Goal: Task Accomplishment & Management: Manage account settings

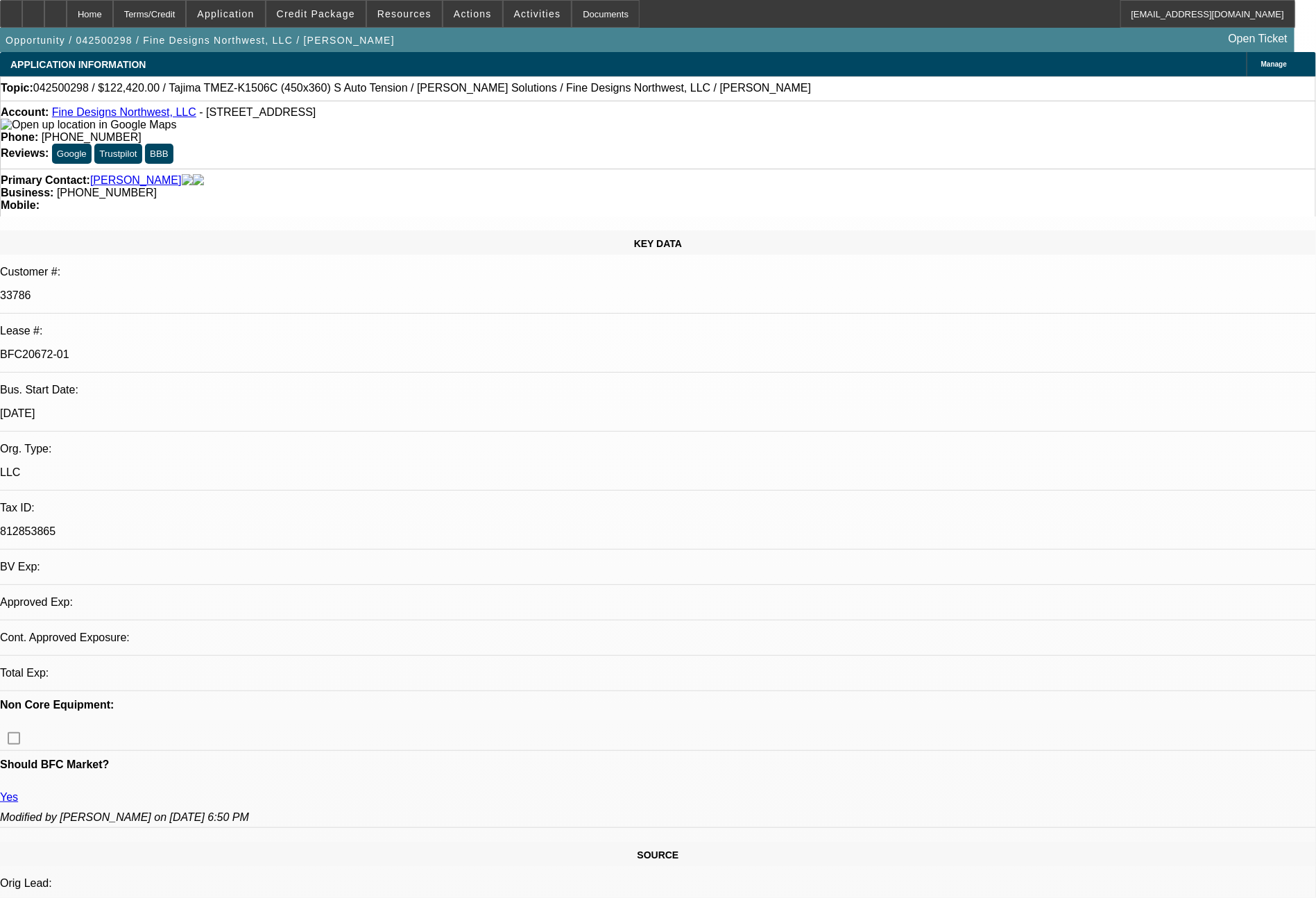
select select "0"
select select "3"
select select "0.1"
select select "4"
select select "0"
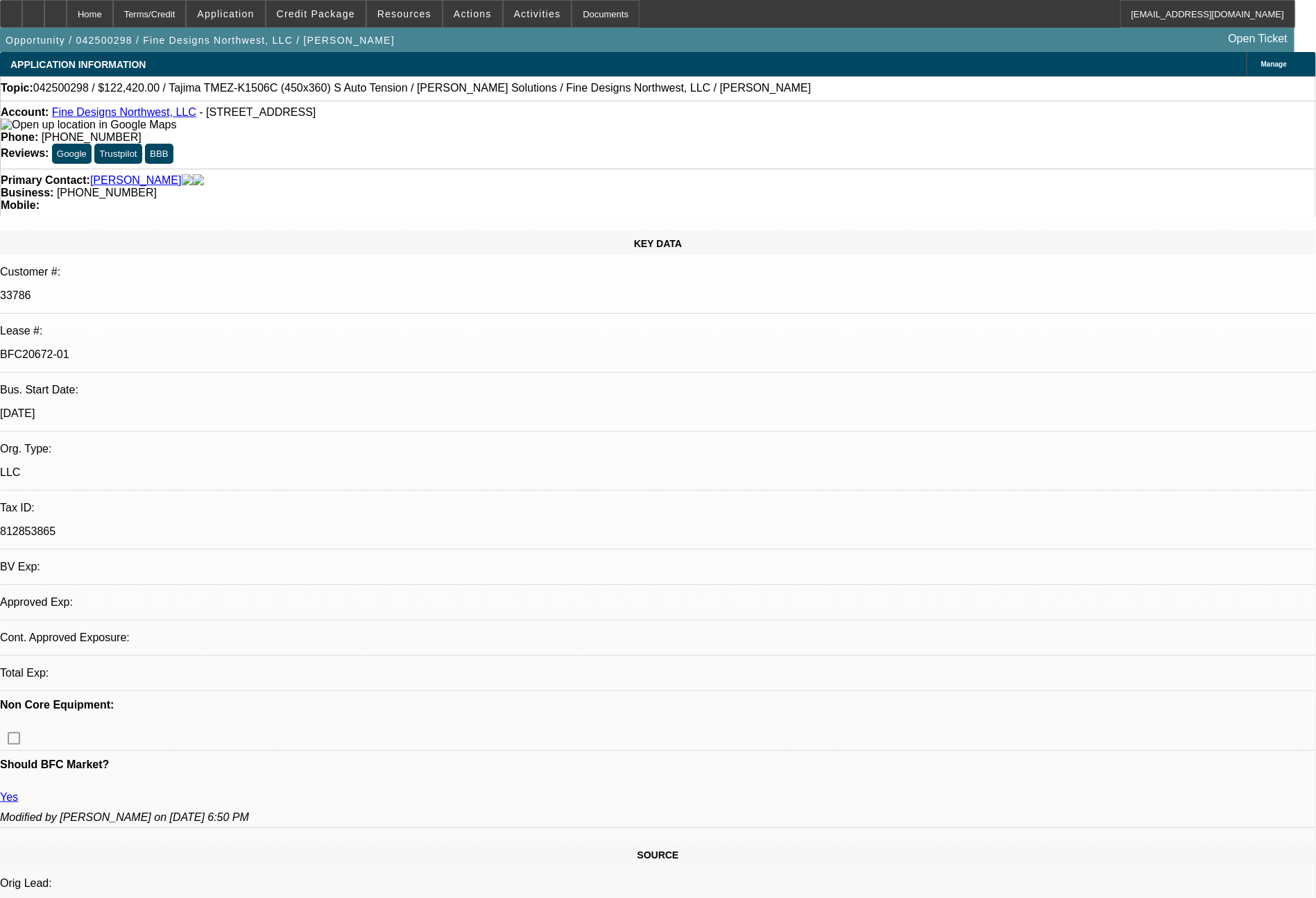
select select "3"
select select "0.1"
select select "4"
select select "0"
select select "2"
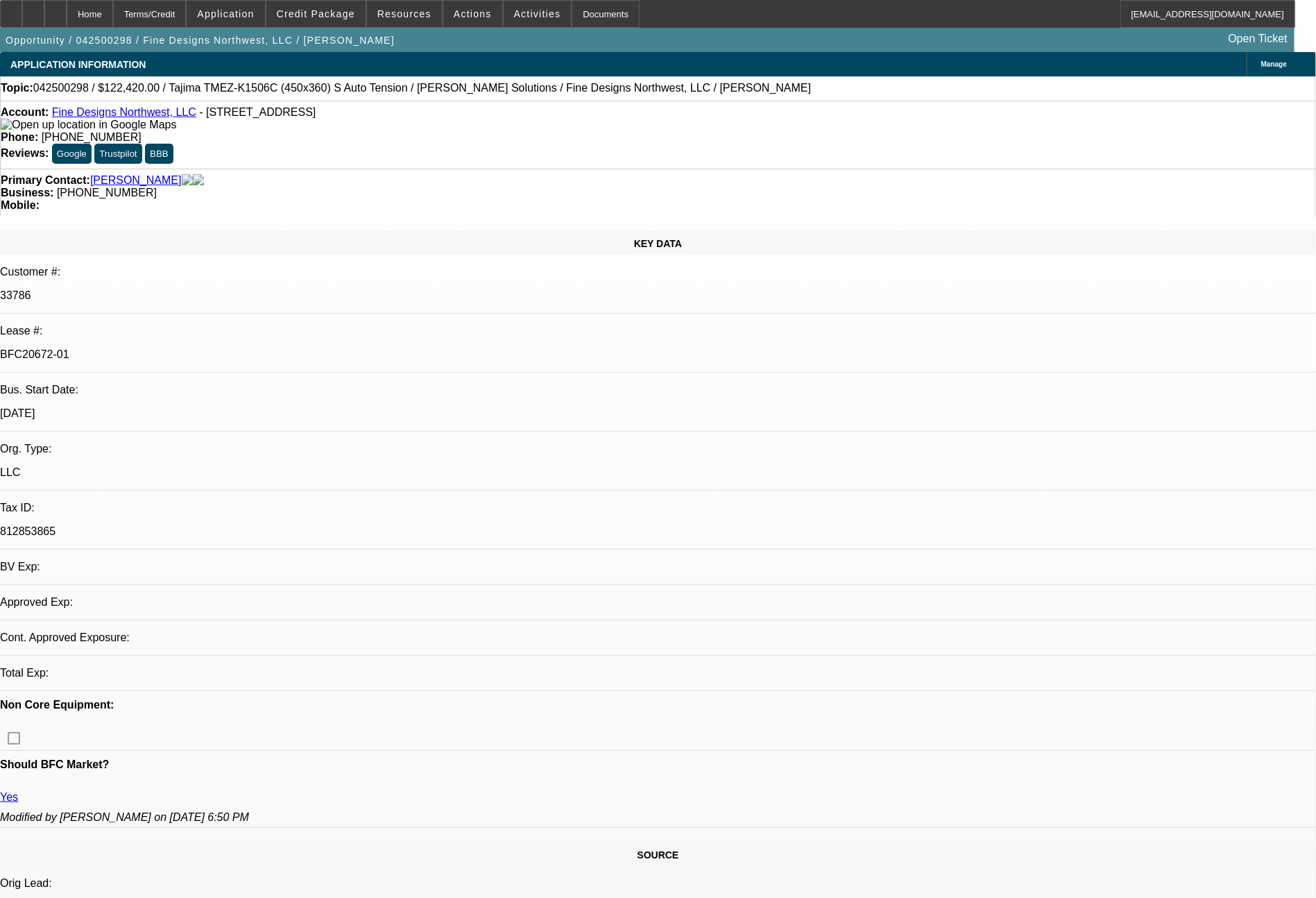
select select "2"
select select "0.1"
select select "4"
select select "0"
select select "2"
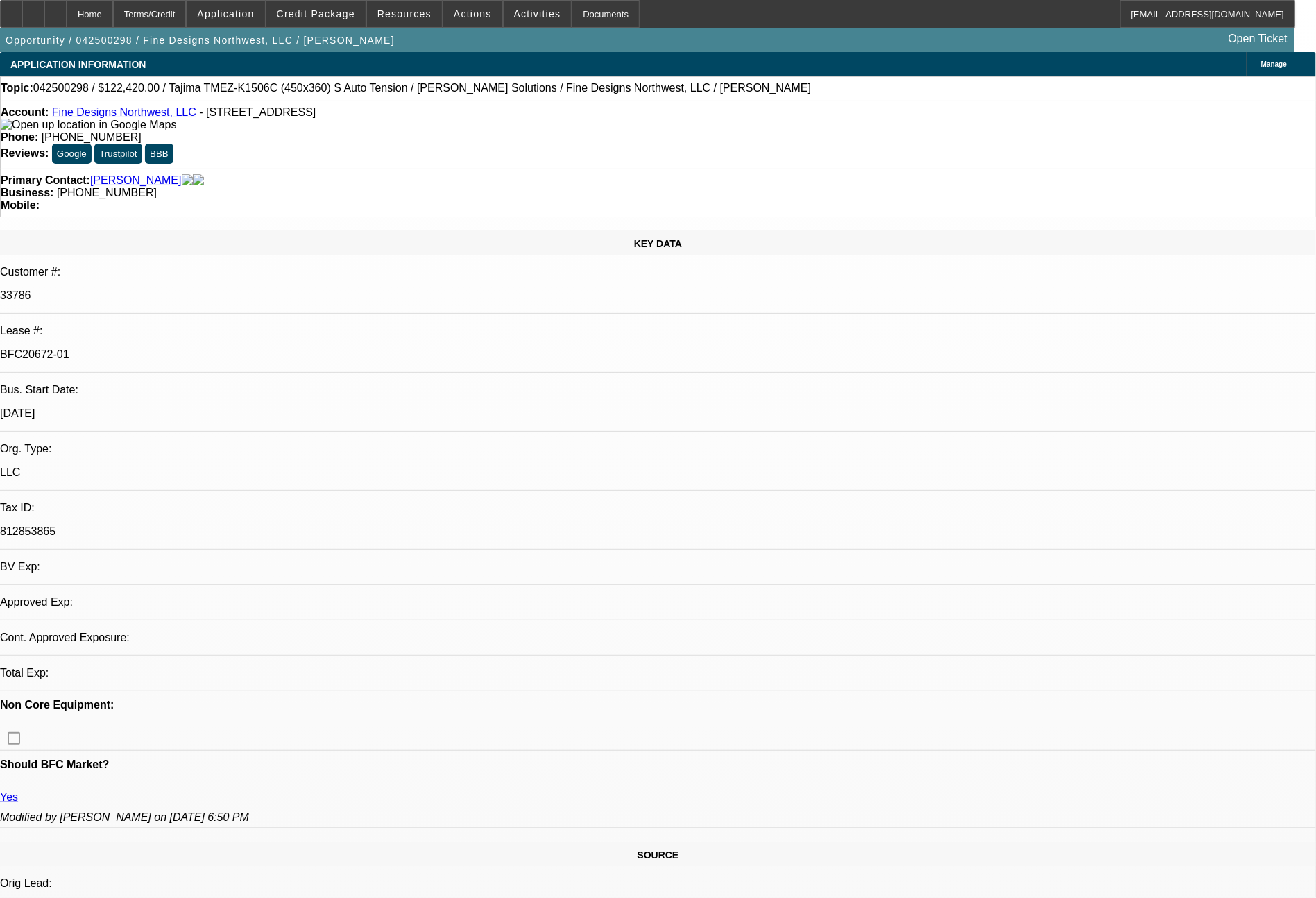
select select "2"
select select "0"
select select "6"
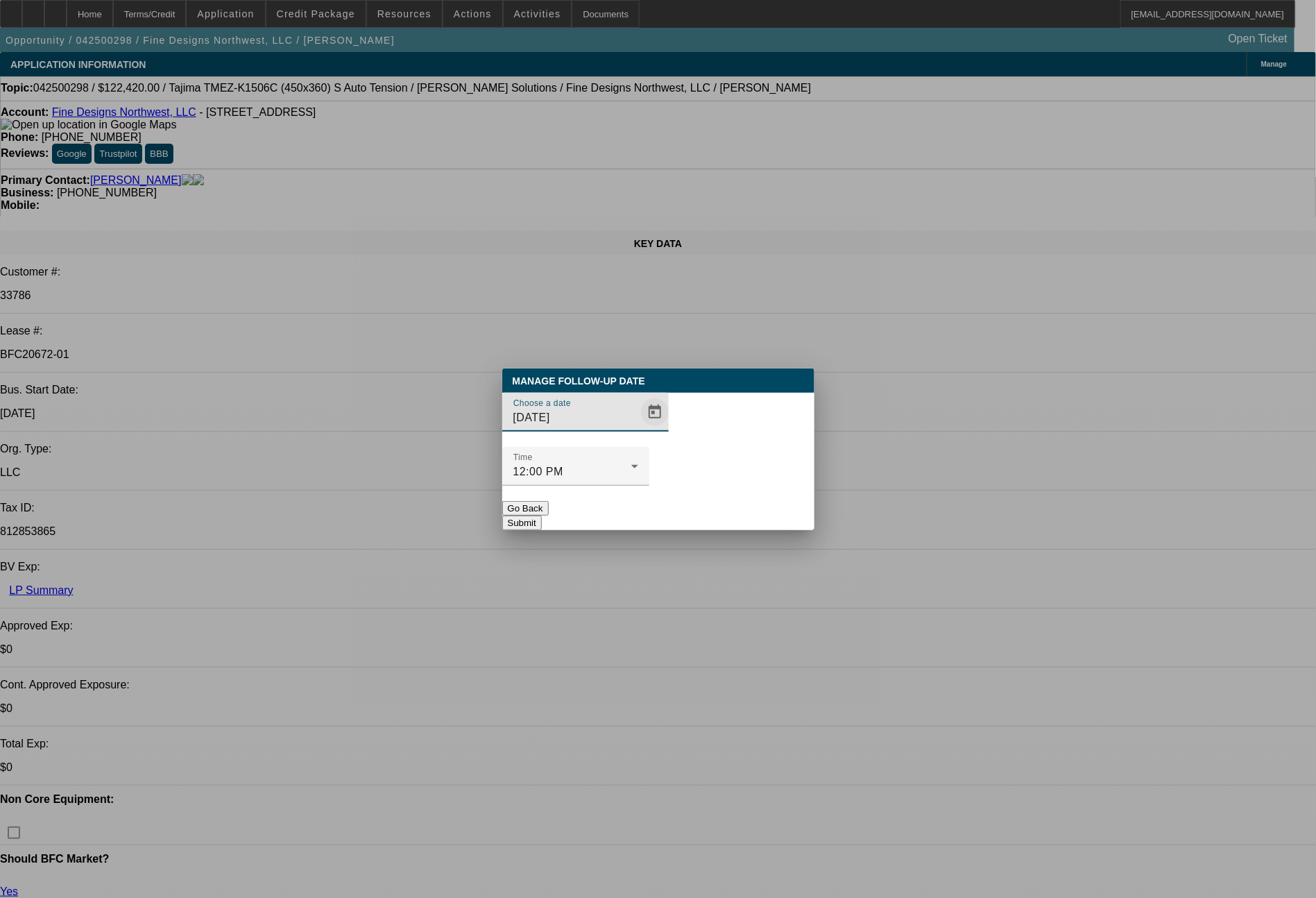
click at [639, 429] on span "Open calendar" at bounding box center [655, 412] width 33 height 33
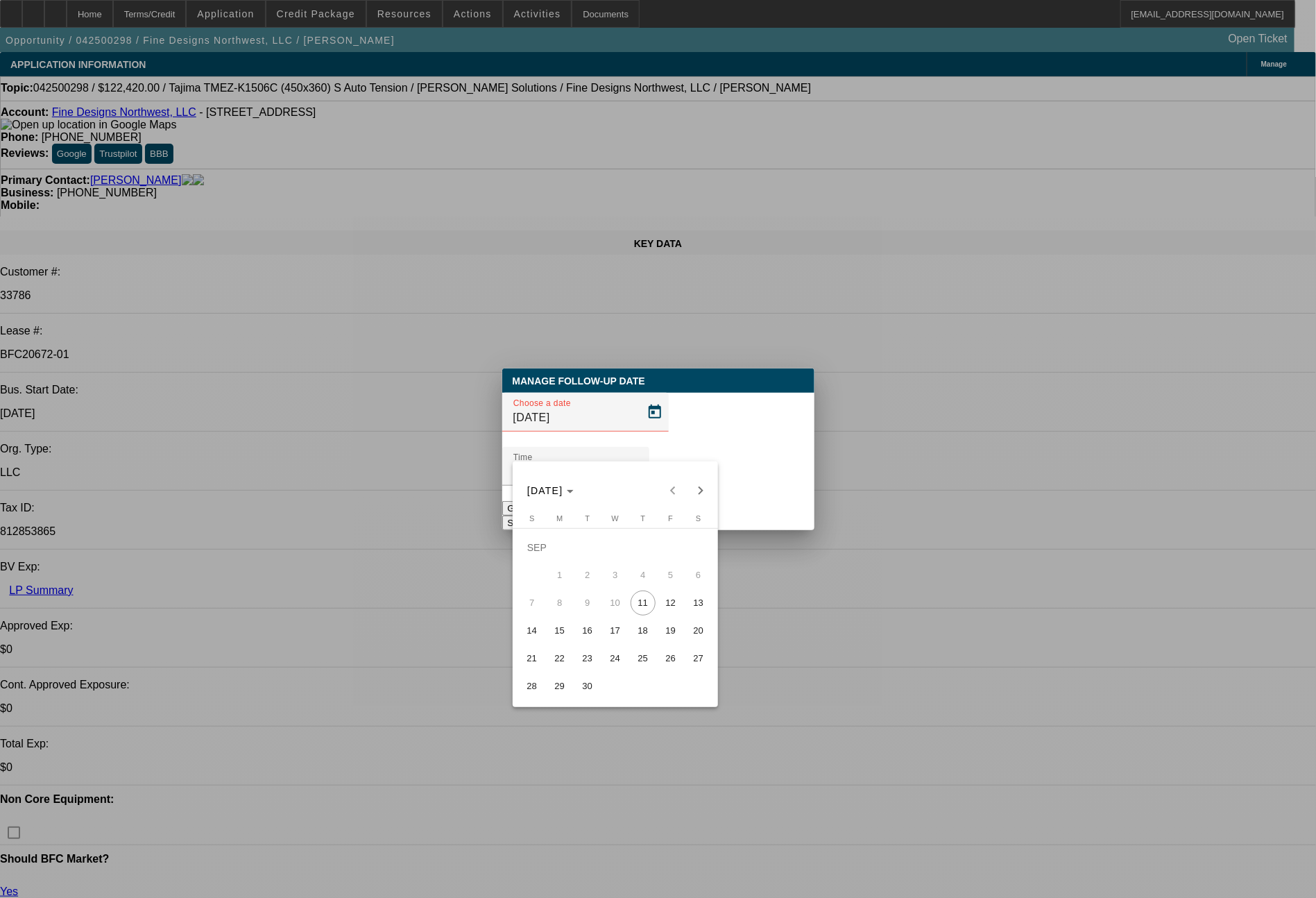
click at [564, 640] on span "15" at bounding box center [559, 631] width 25 height 25
type input "9/15/2025"
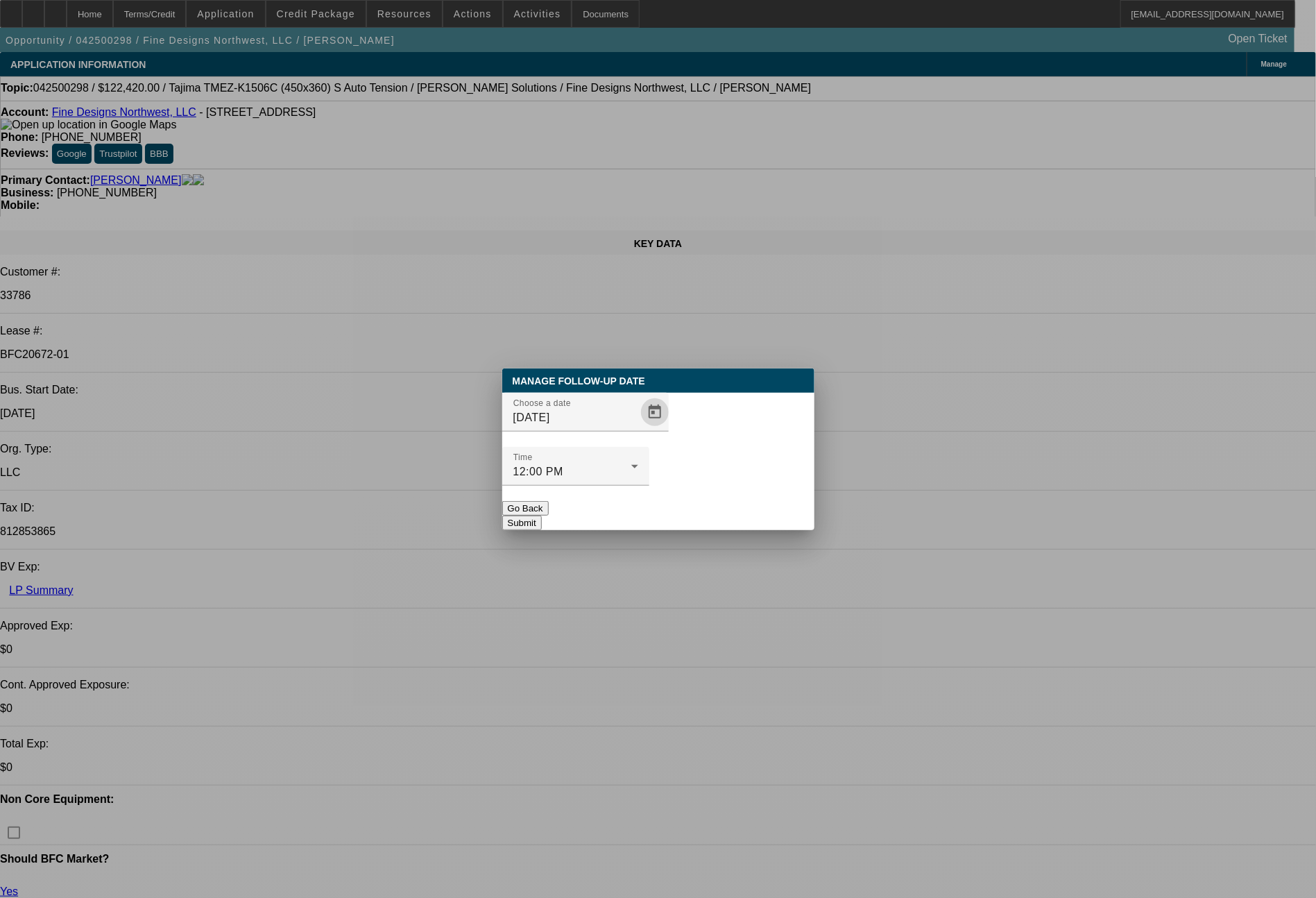
click at [542, 516] on button "Submit" at bounding box center [522, 523] width 40 height 14
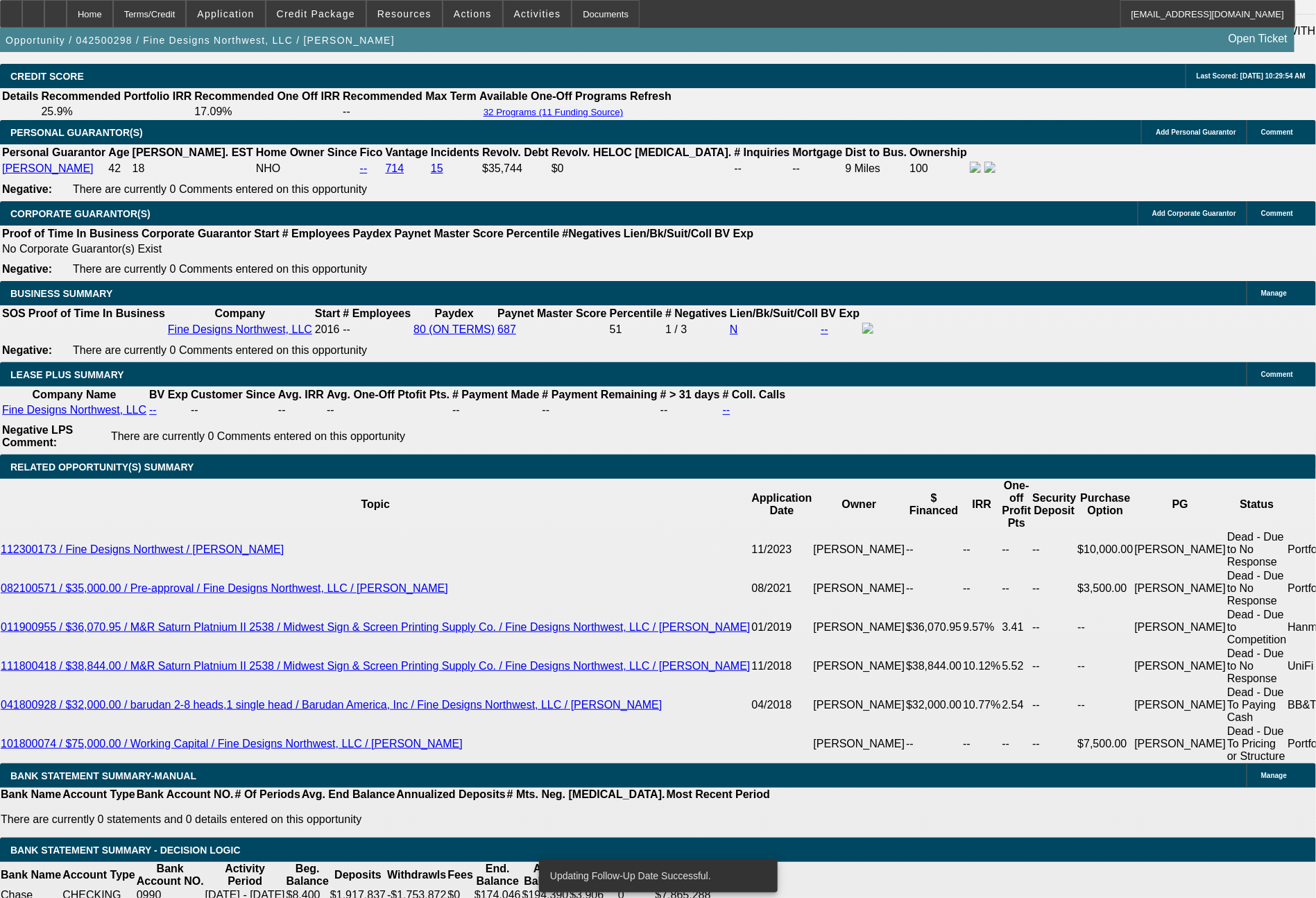
scroll to position [2358, 0]
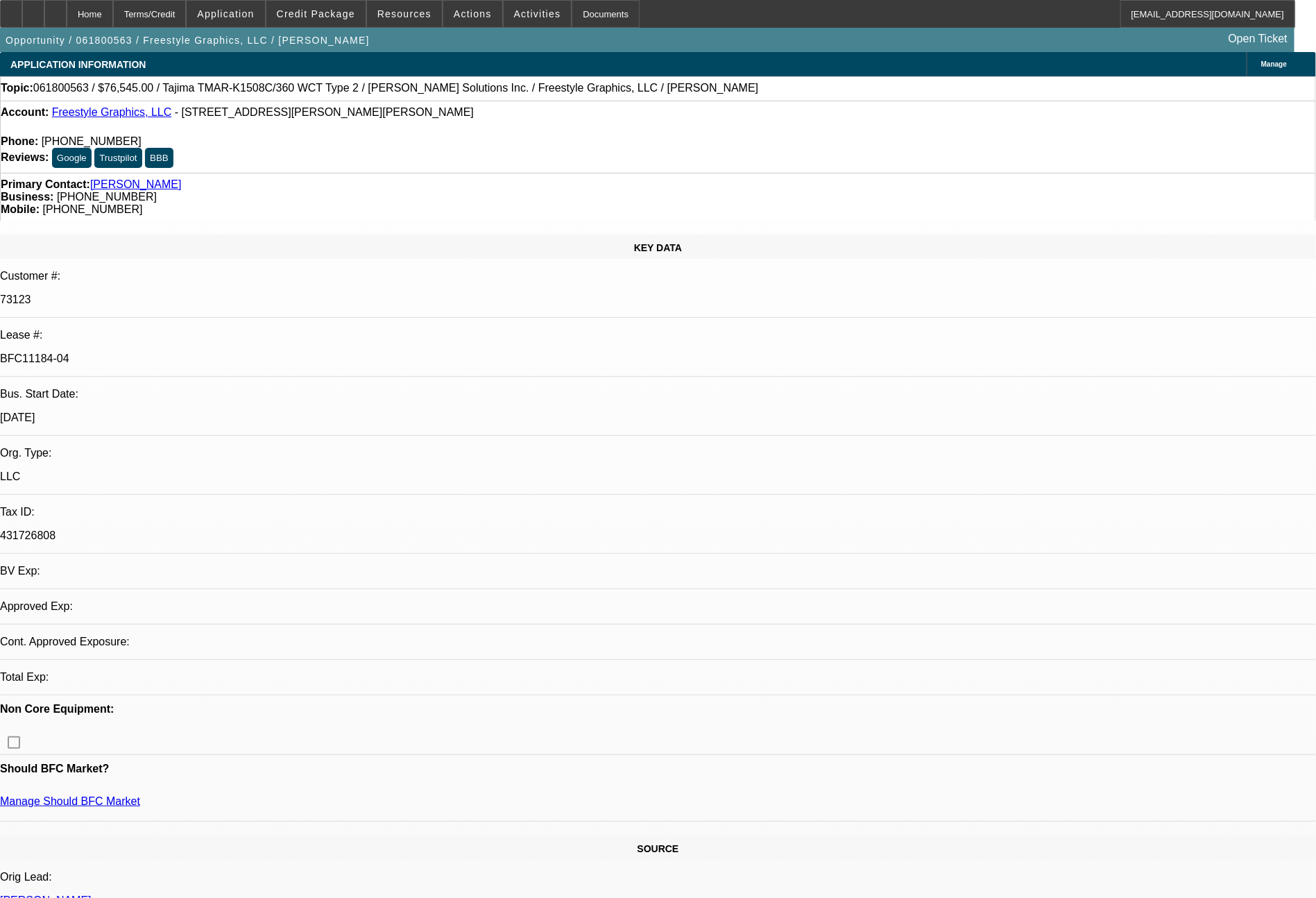
select select "0"
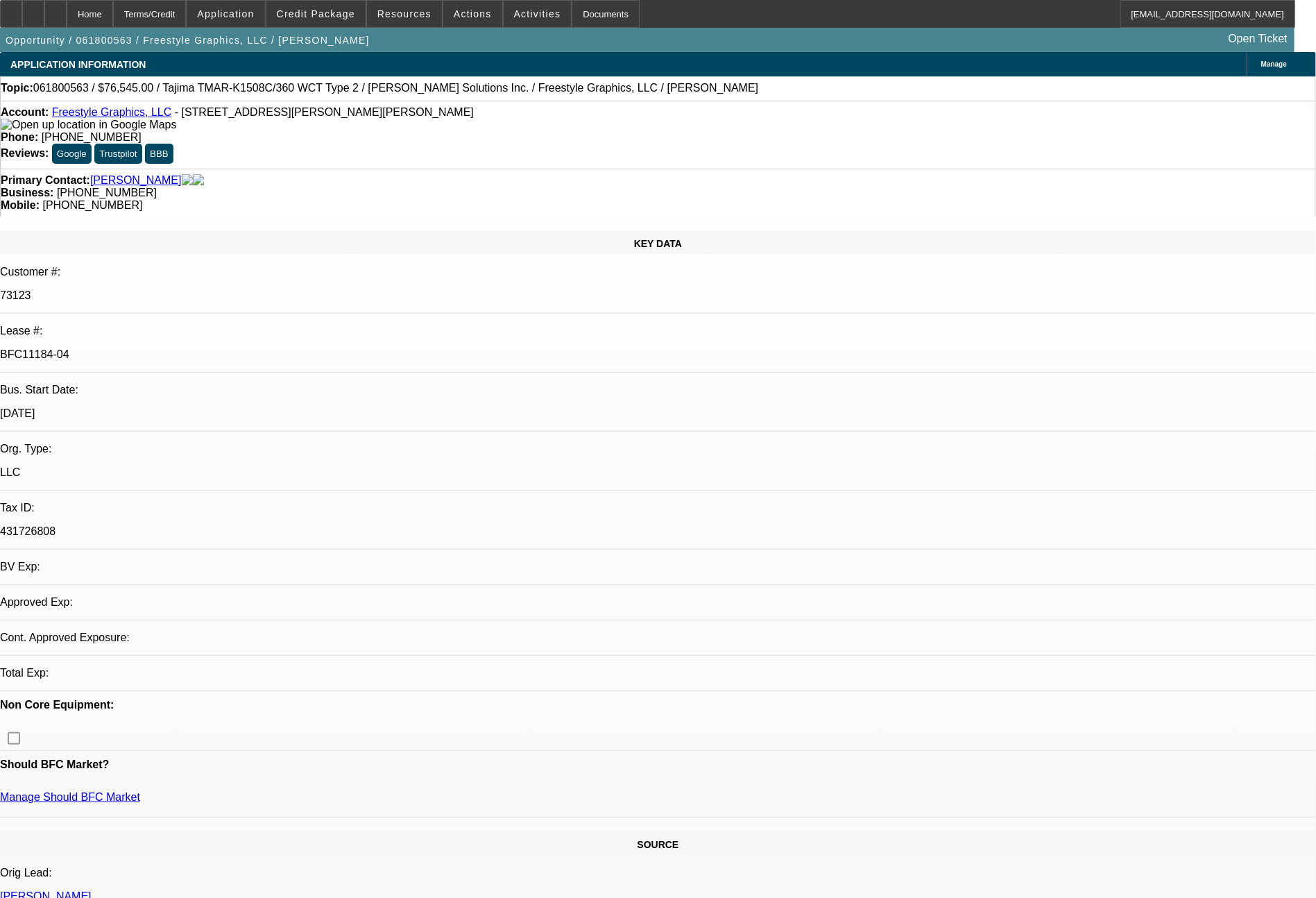
select select "2"
select select "0.1"
select select "4"
select select "0"
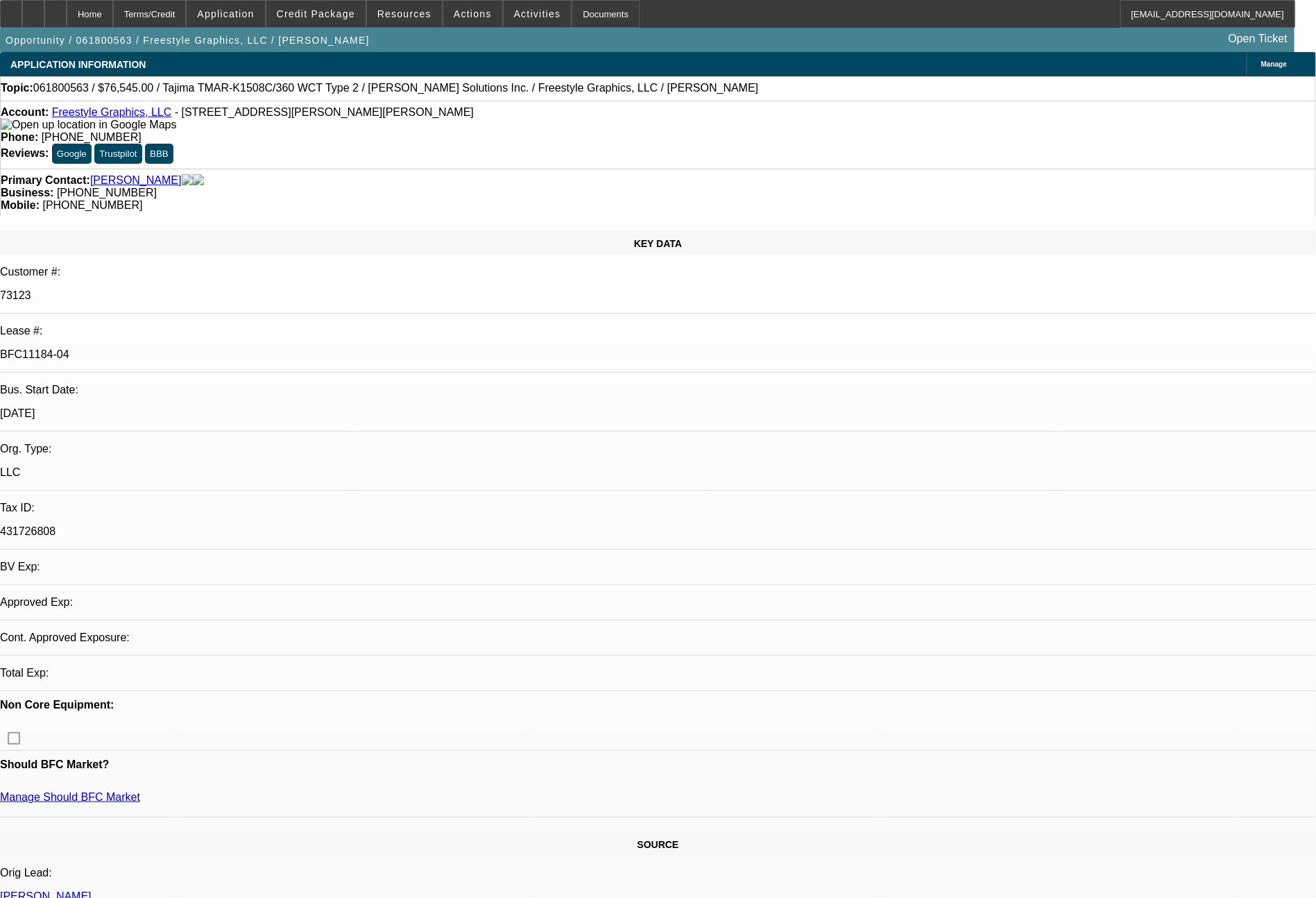
select select "2"
select select "0.1"
select select "4"
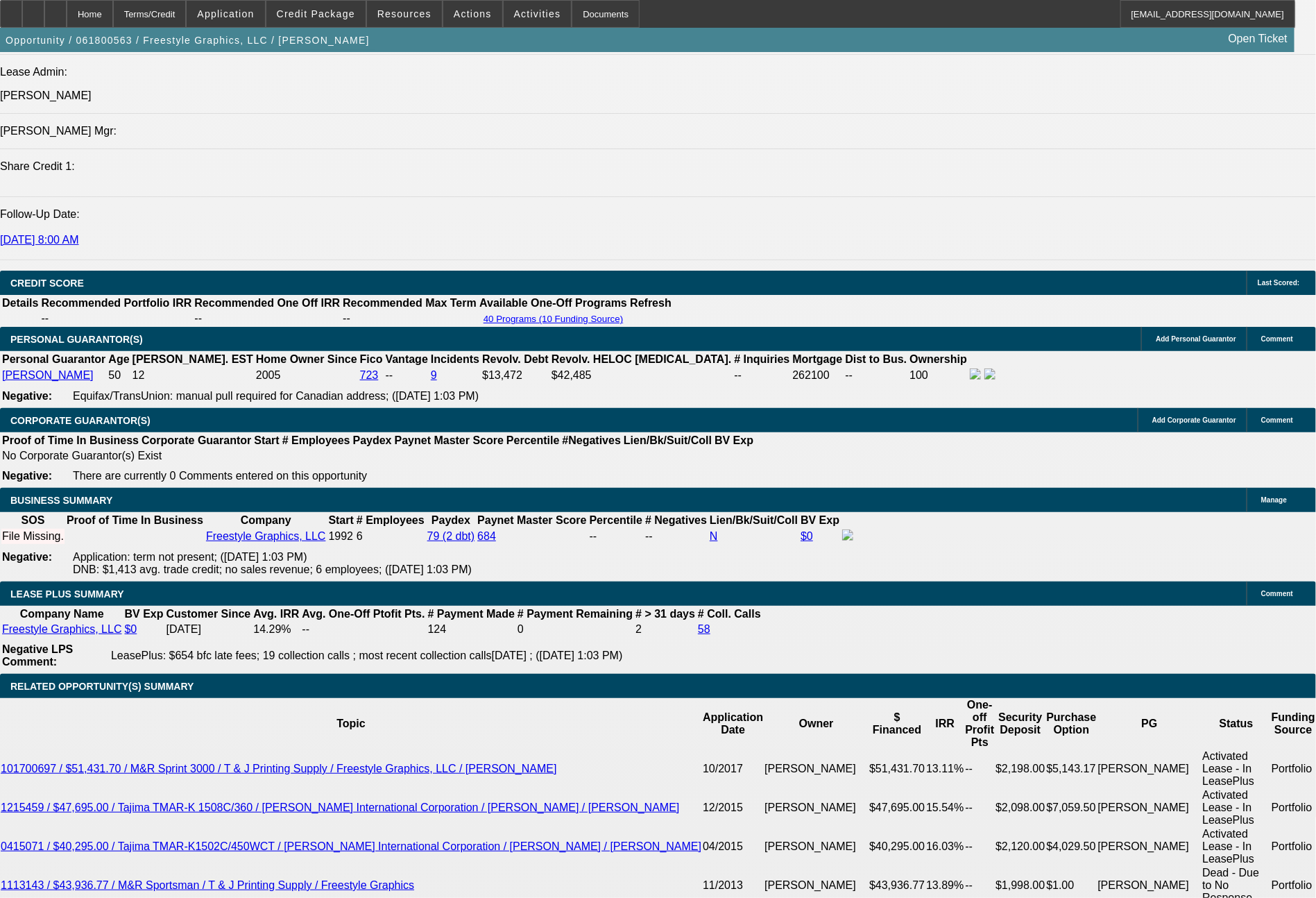
scroll to position [1933, 0]
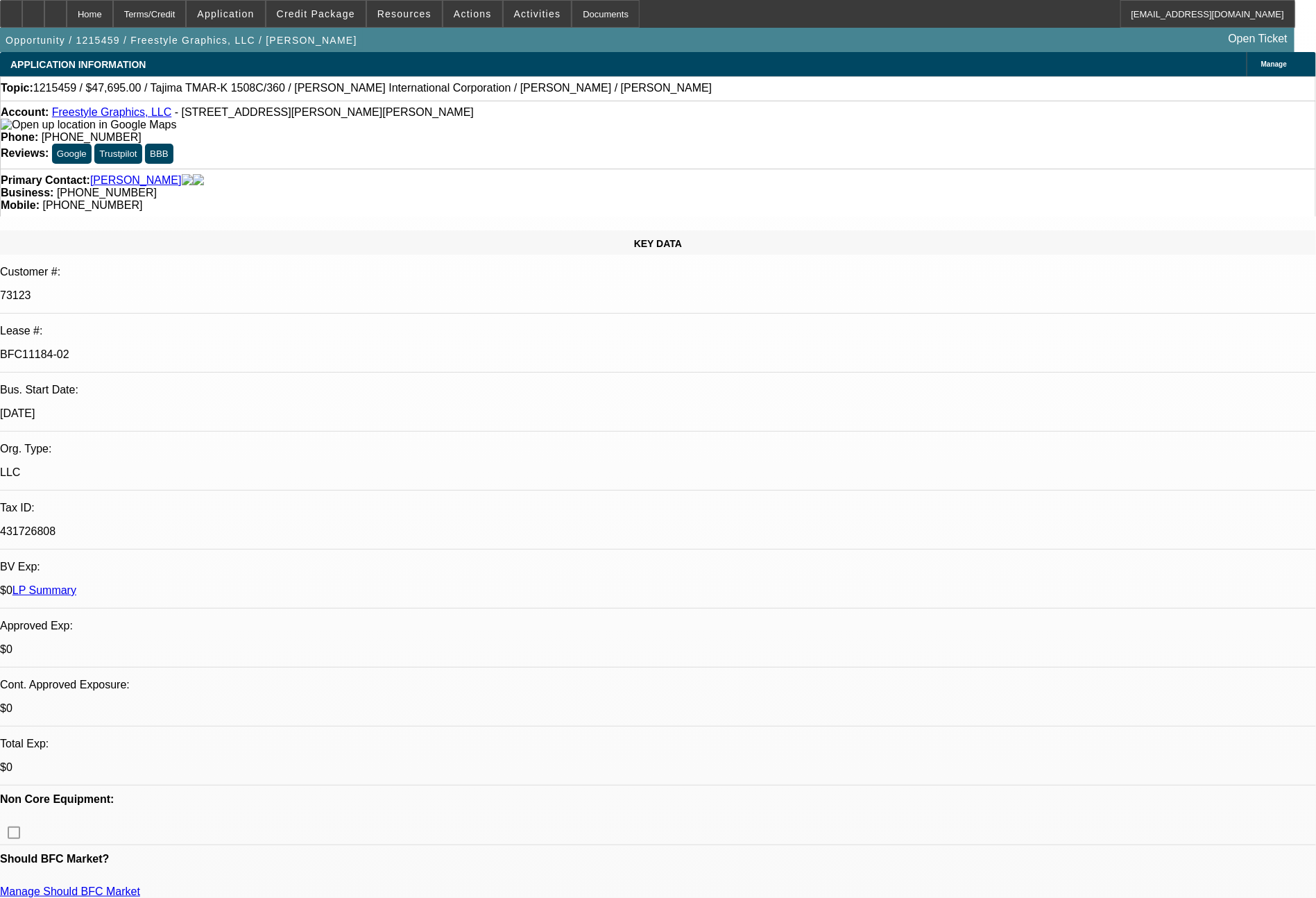
select select "0"
select select "2"
select select "0.1"
select select "4"
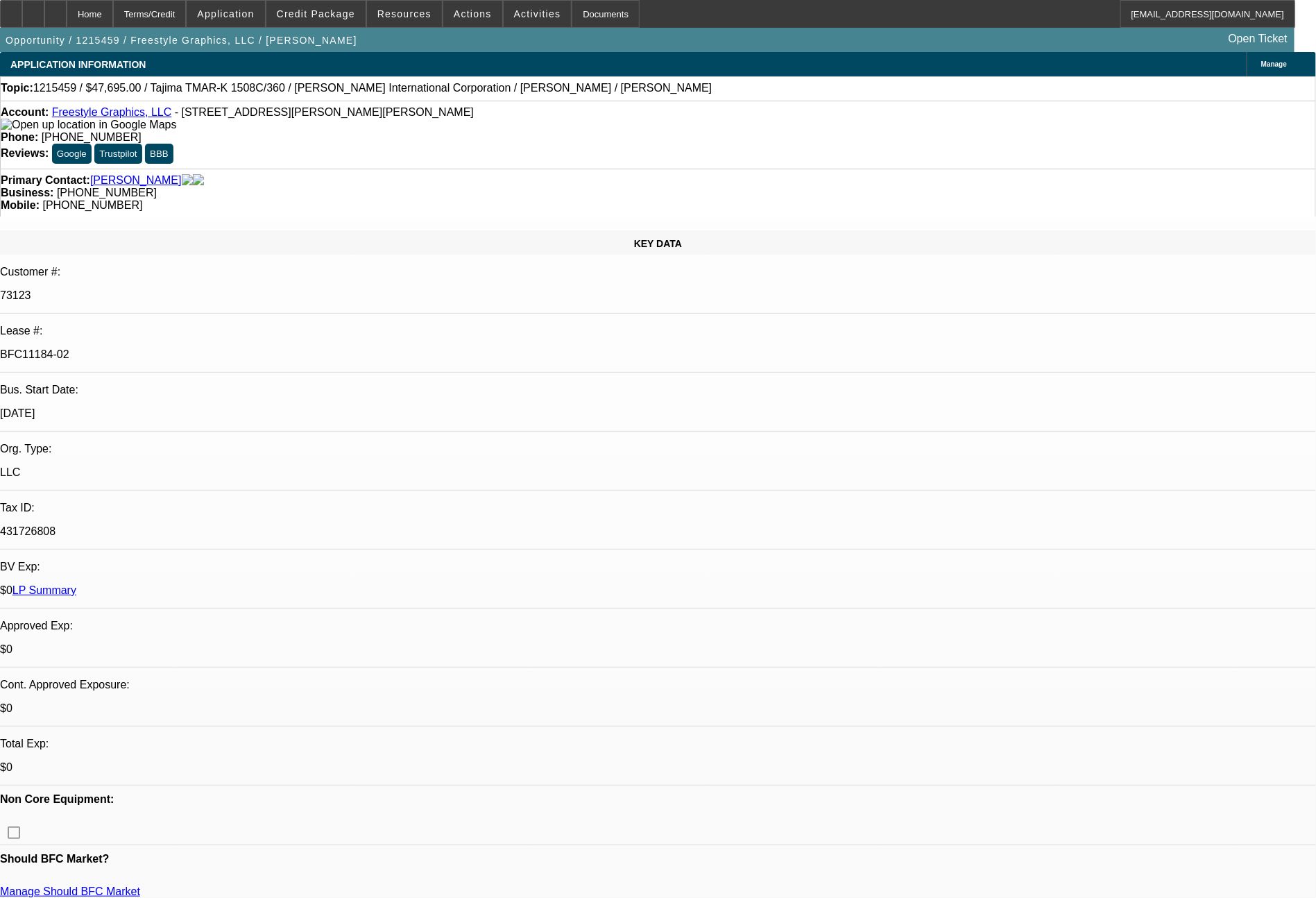
select select "0"
select select "2"
select select "0.1"
select select "4"
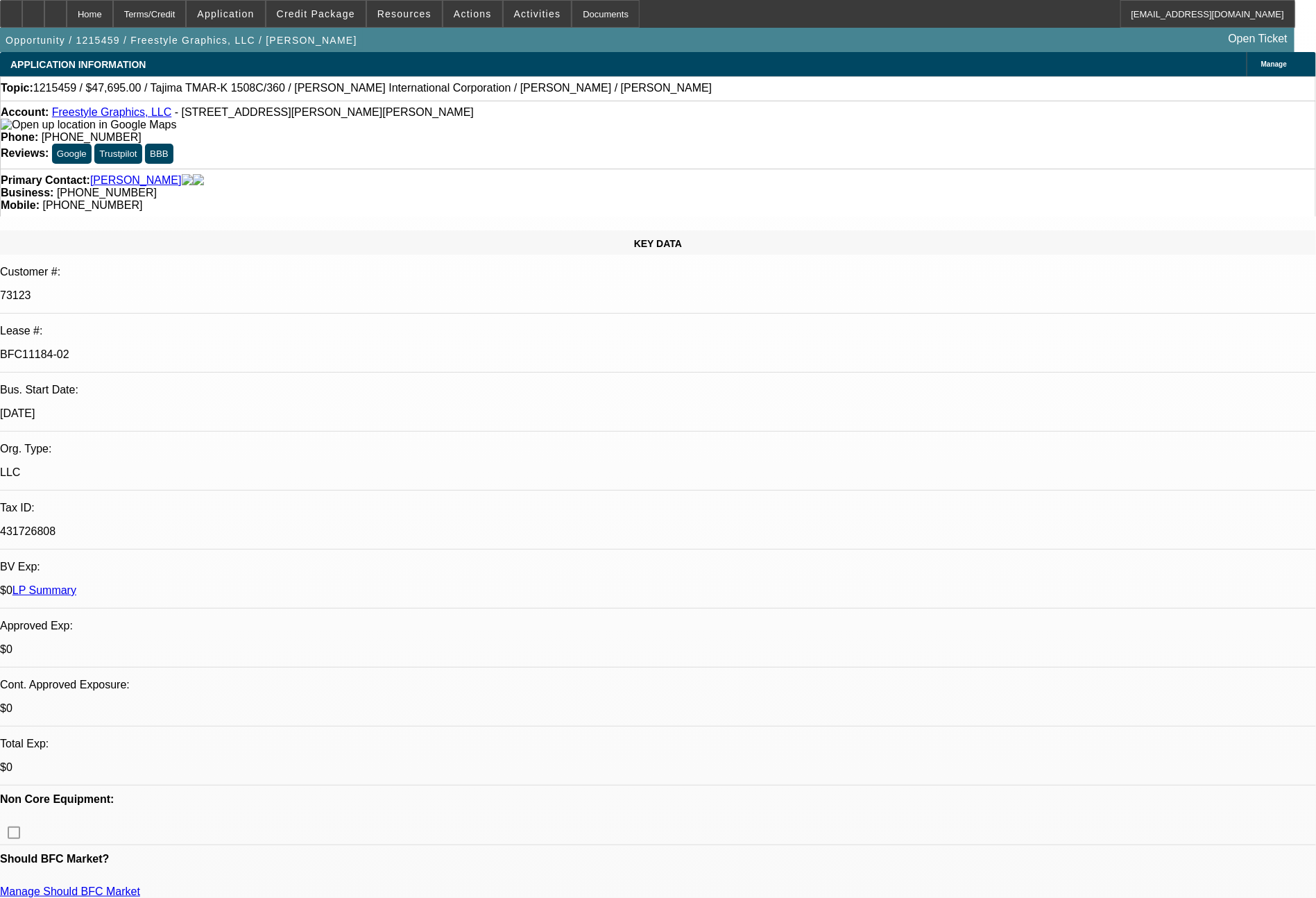
select select "0"
select select "2"
select select "0.1"
select select "4"
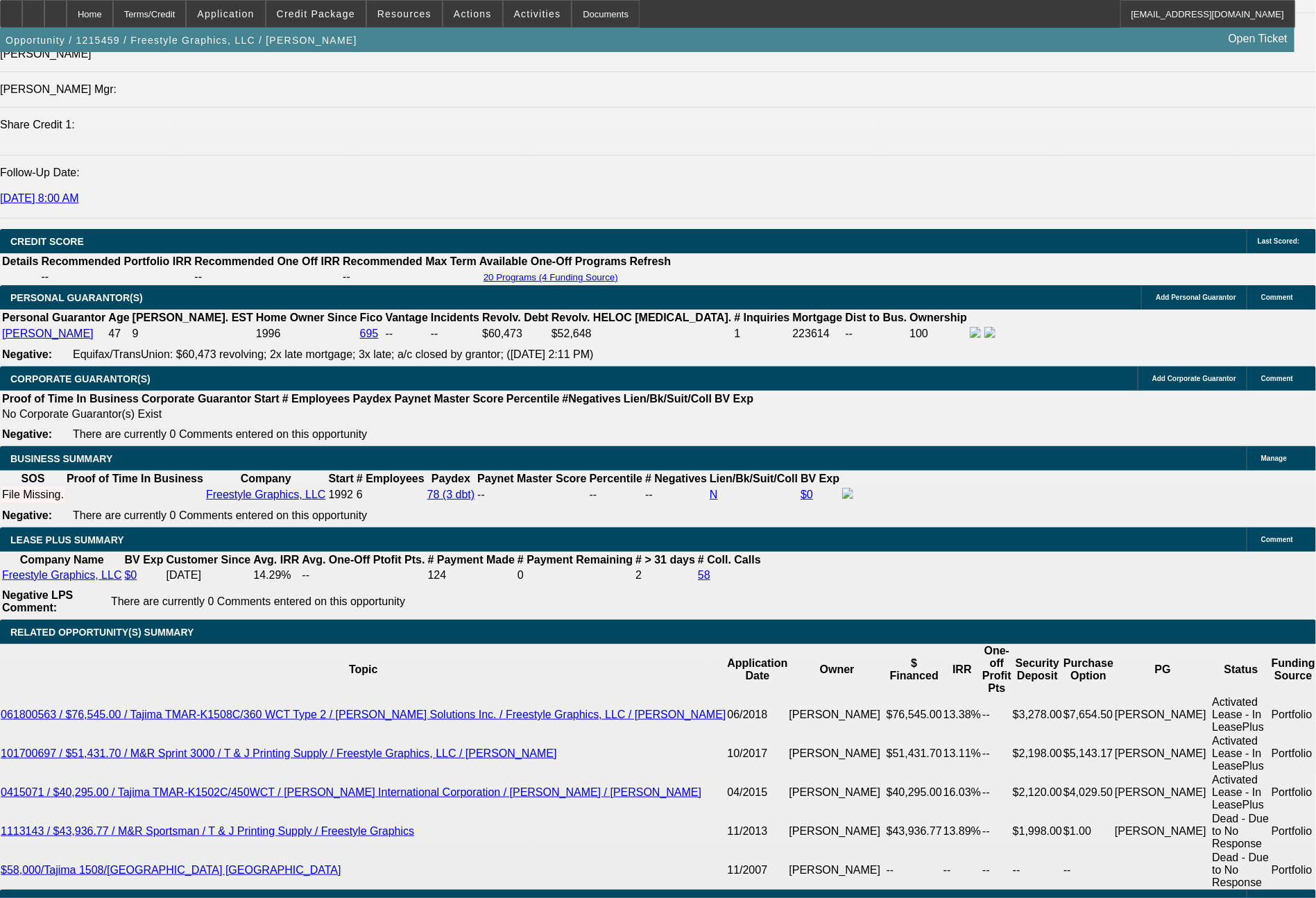
scroll to position [1960, 0]
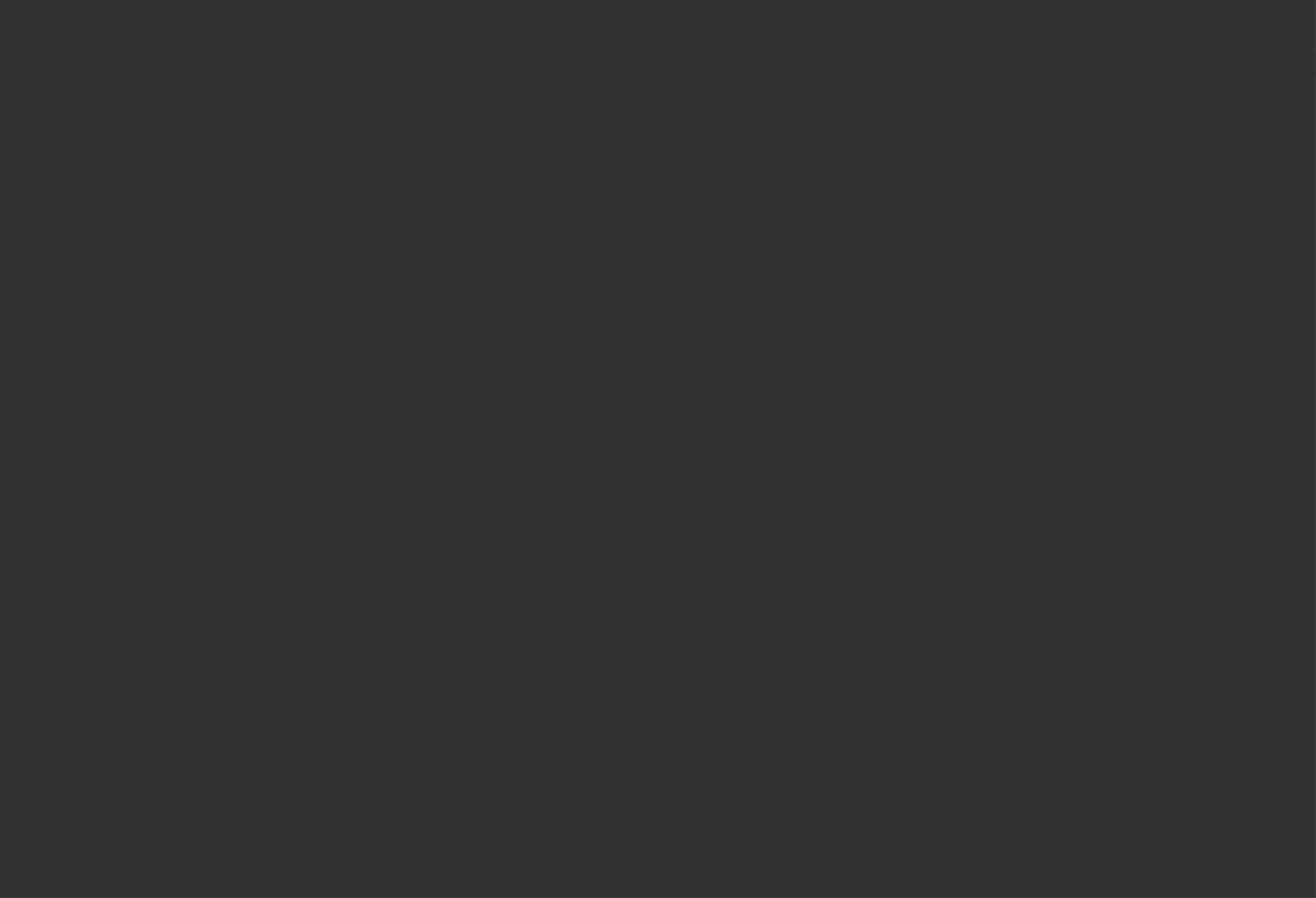
select select "0"
select select "2"
select select "0.1"
select select "0"
select select "2"
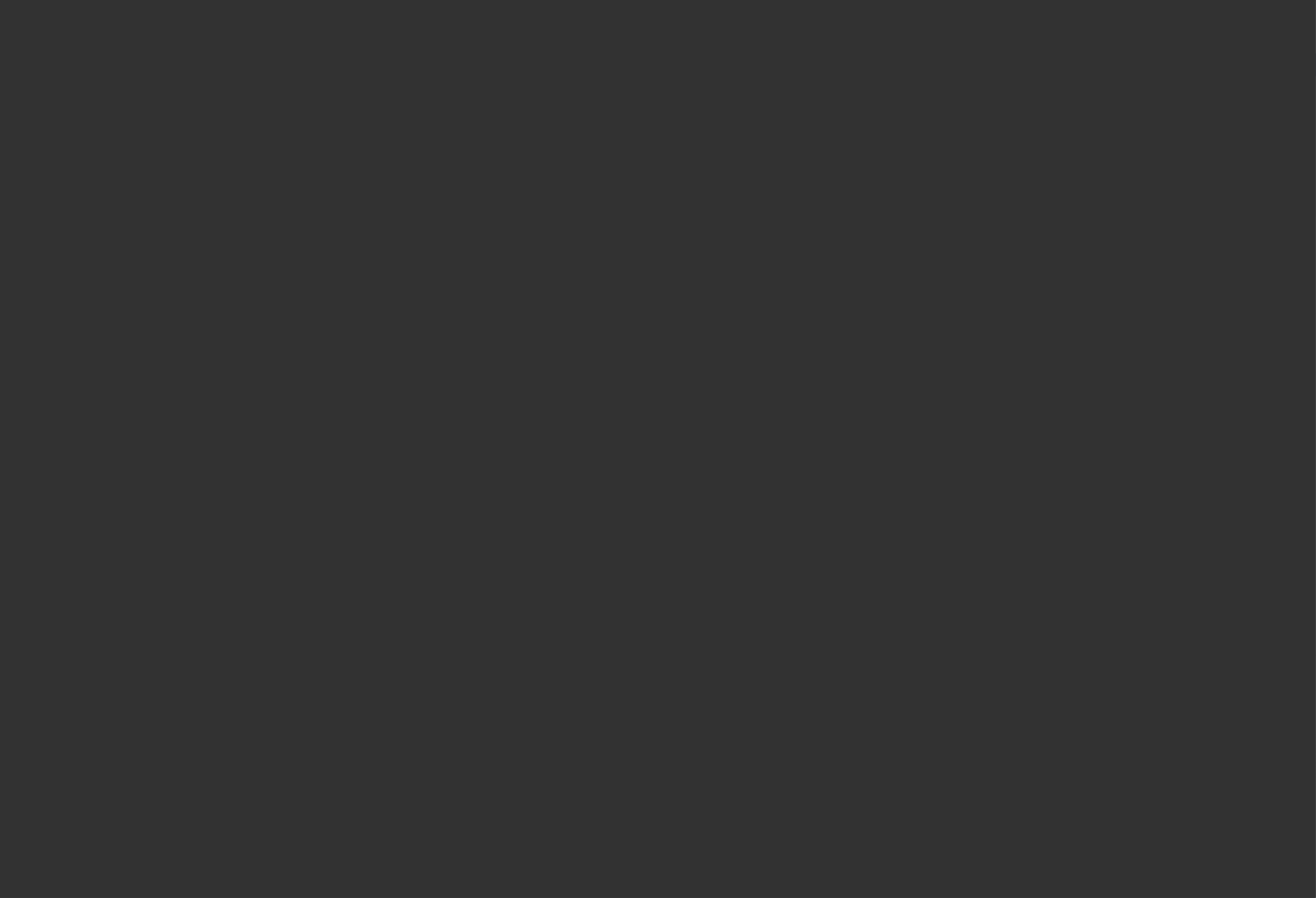
select select "0.1"
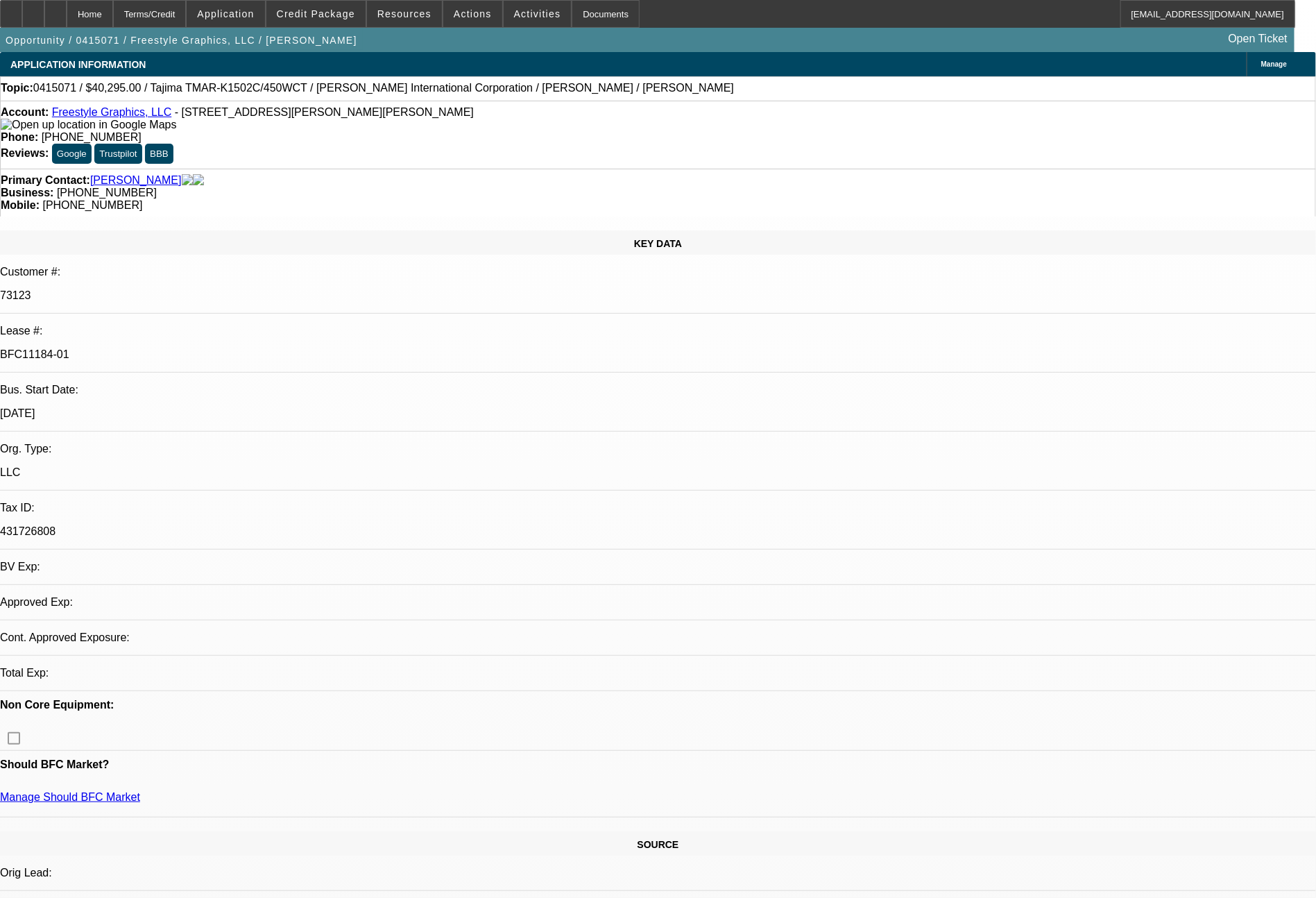
select select "1"
select select "2"
select select "4"
select select "1"
select select "2"
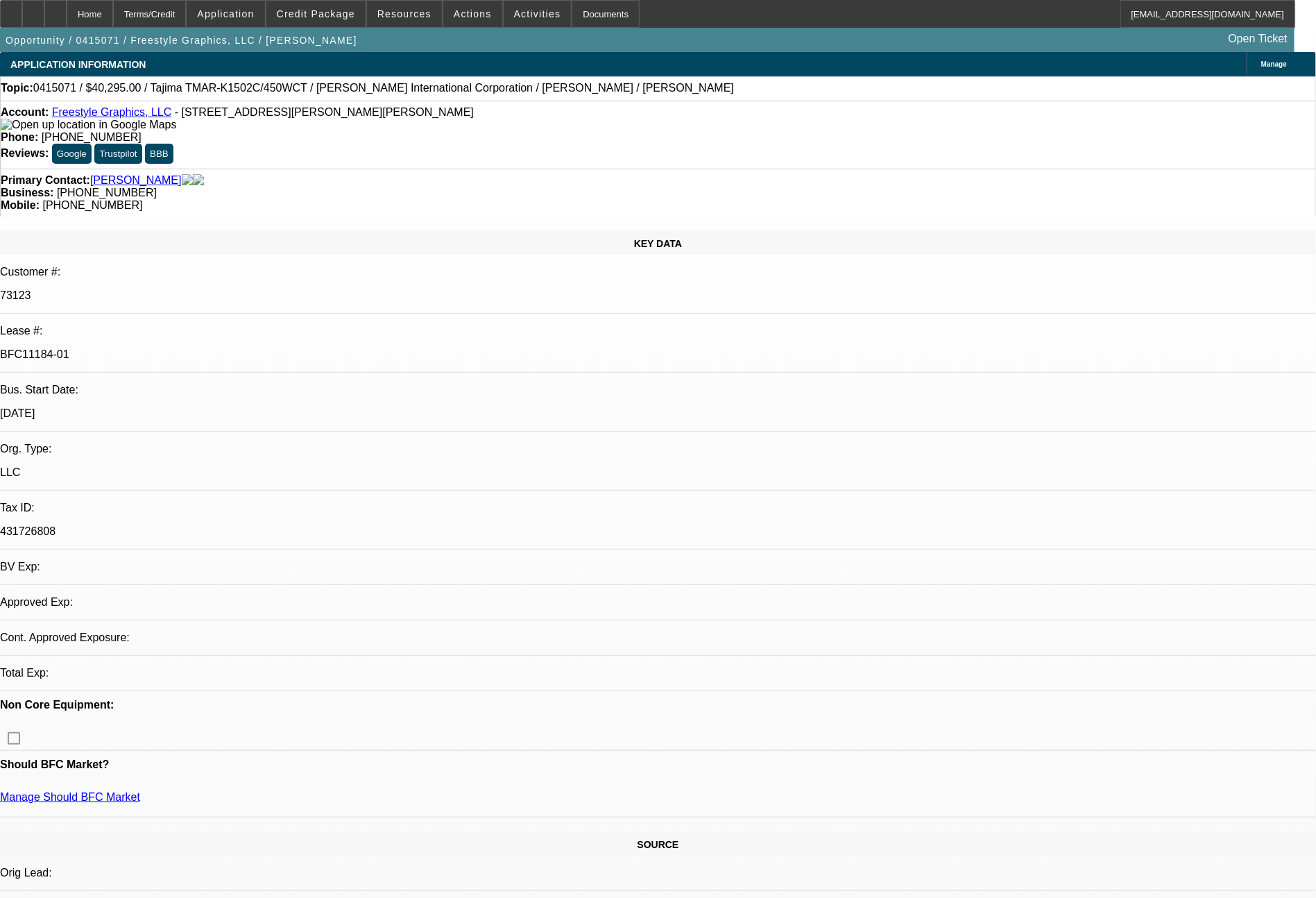
select select "4"
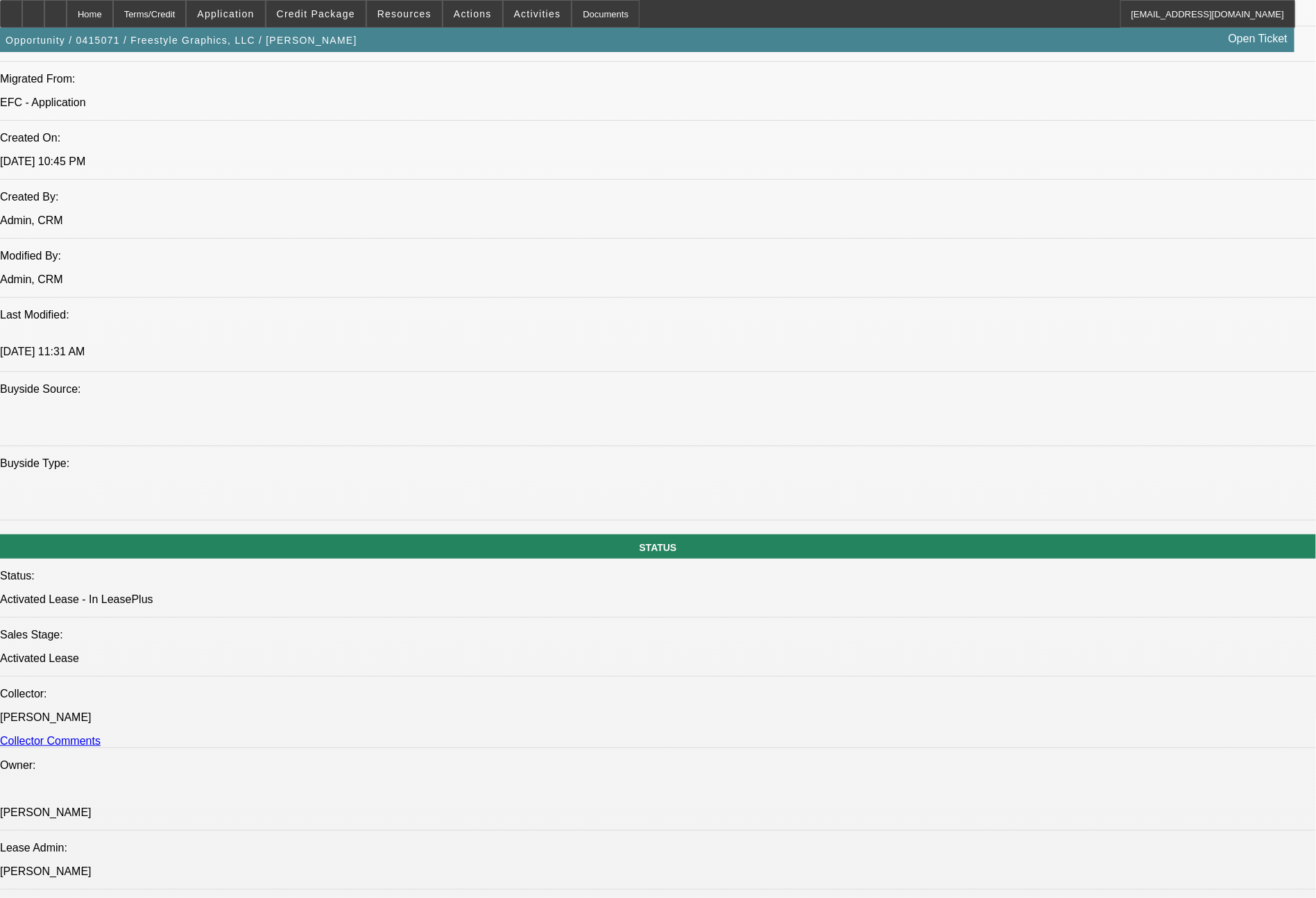
scroll to position [28, 0]
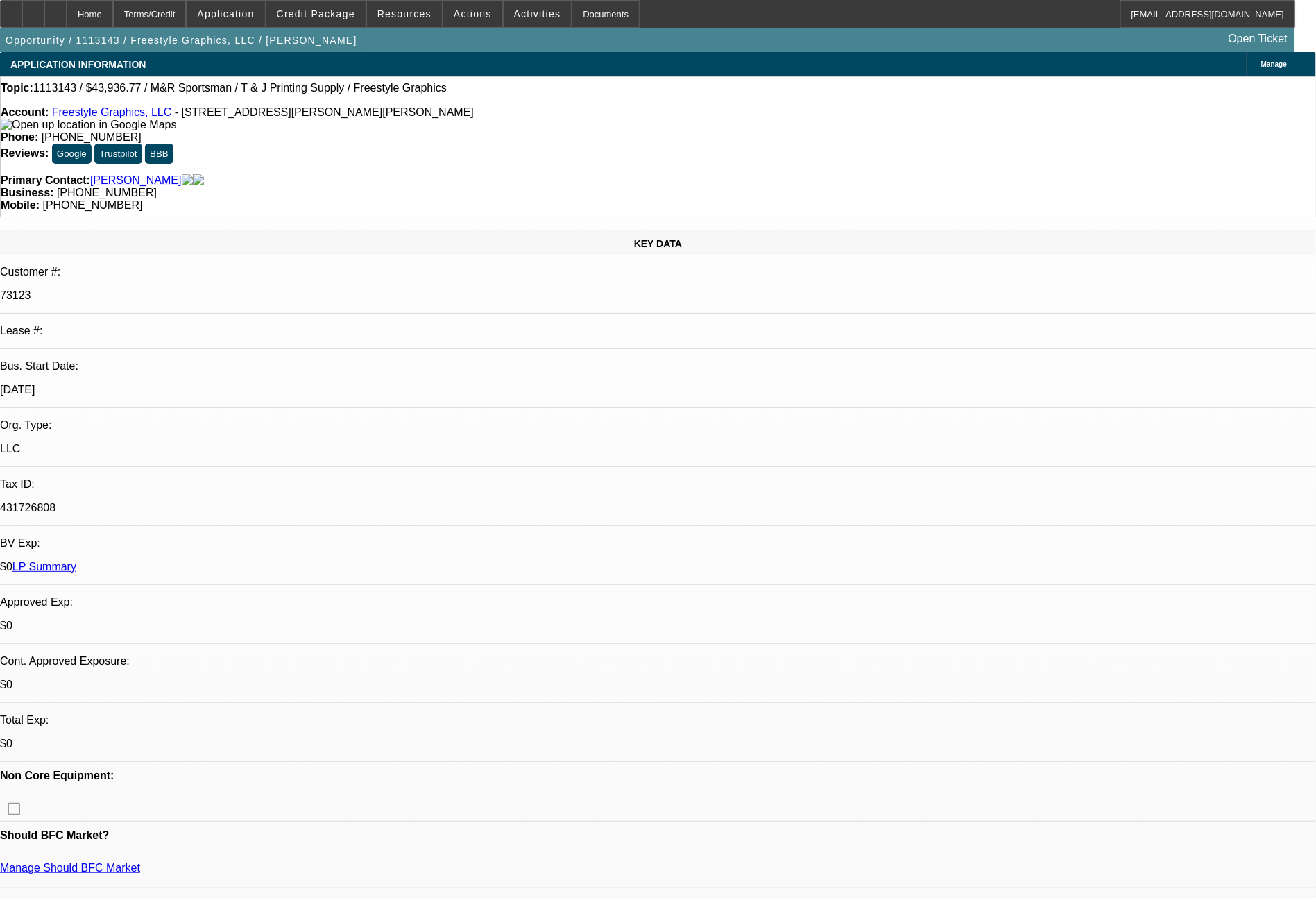
select select "0"
select select "2"
select select "0"
select select "2"
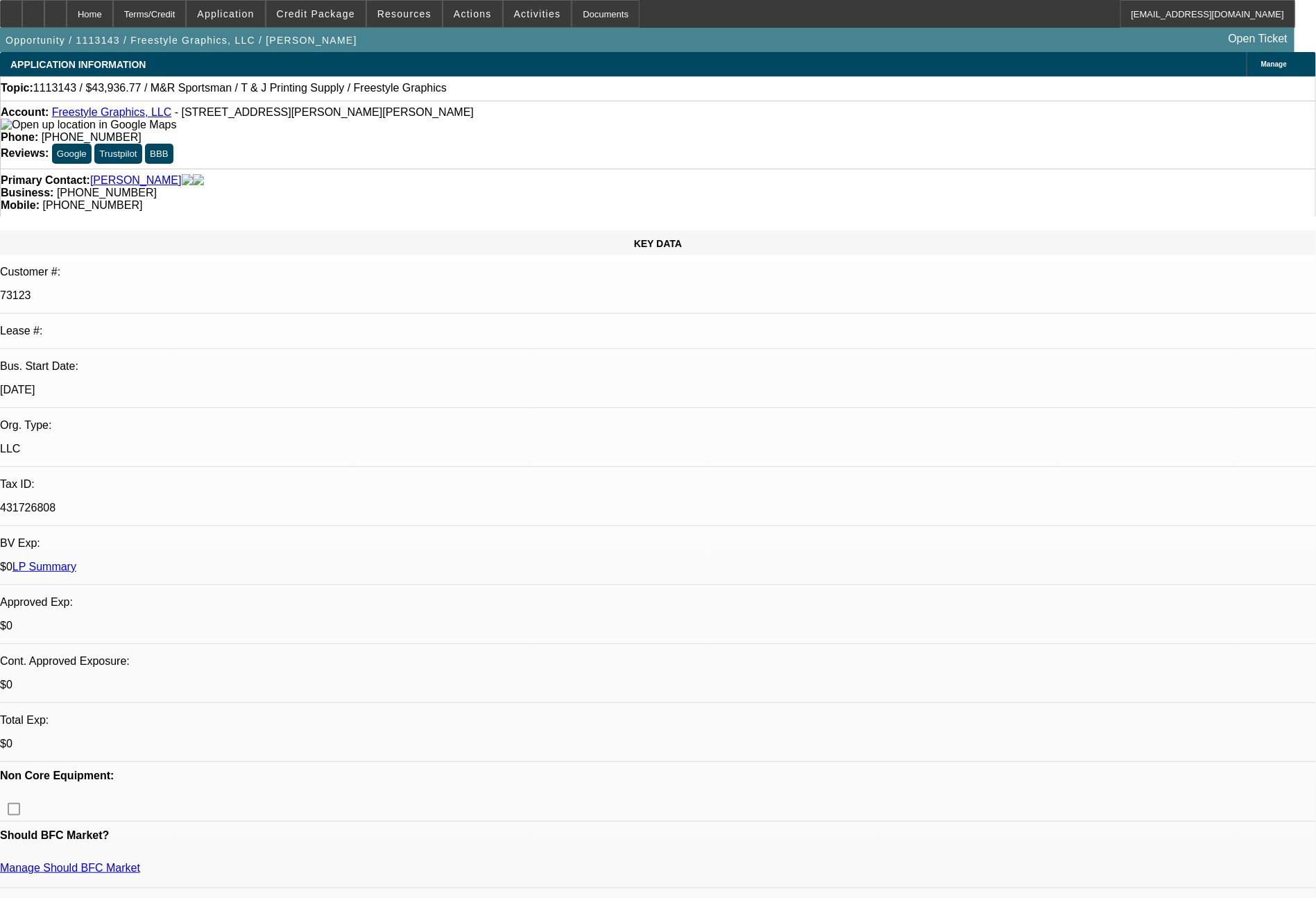
select select "0"
select select "2"
select select "0.1"
select select "4"
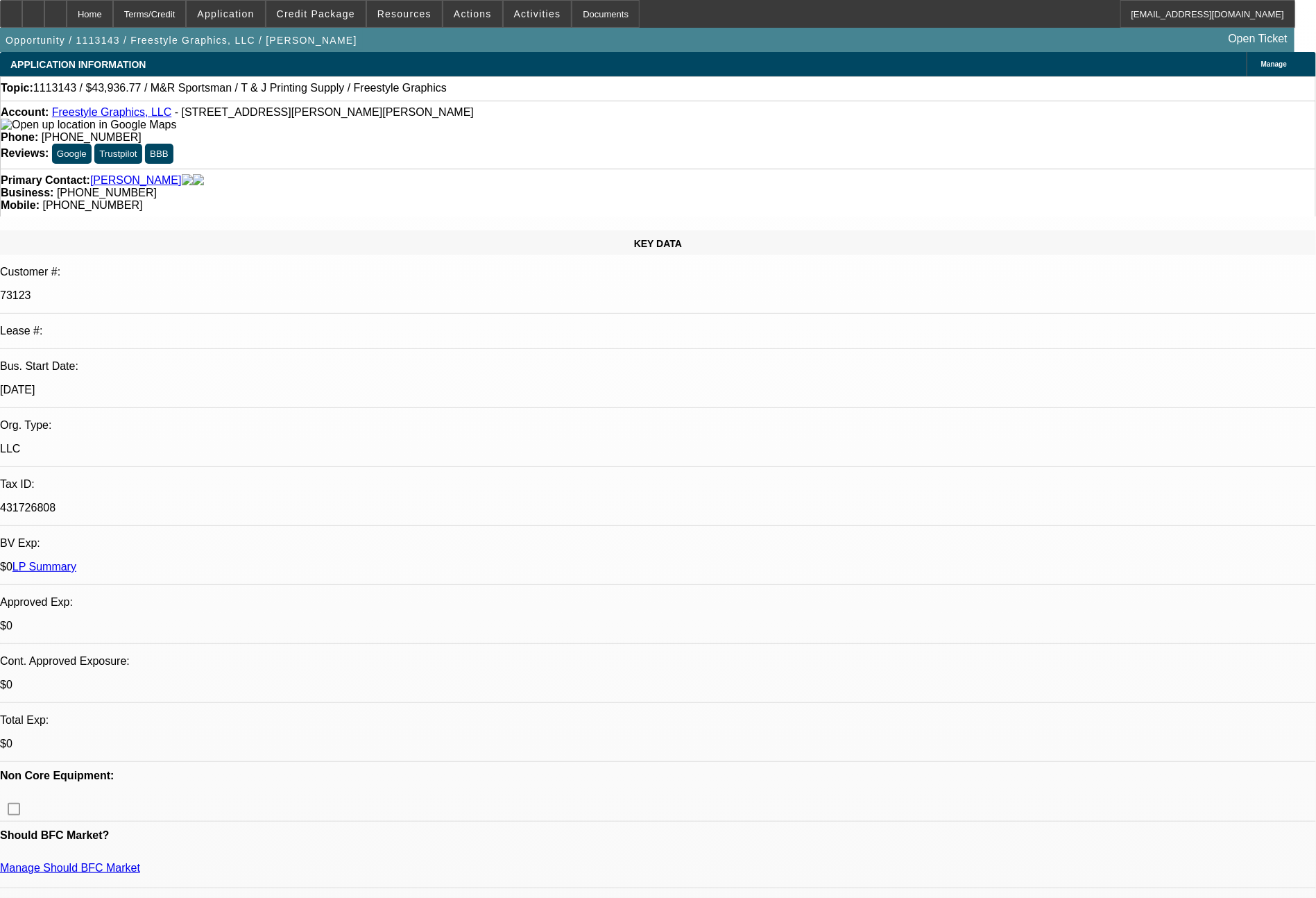
select select "0"
select select "2"
select select "0.1"
select select "4"
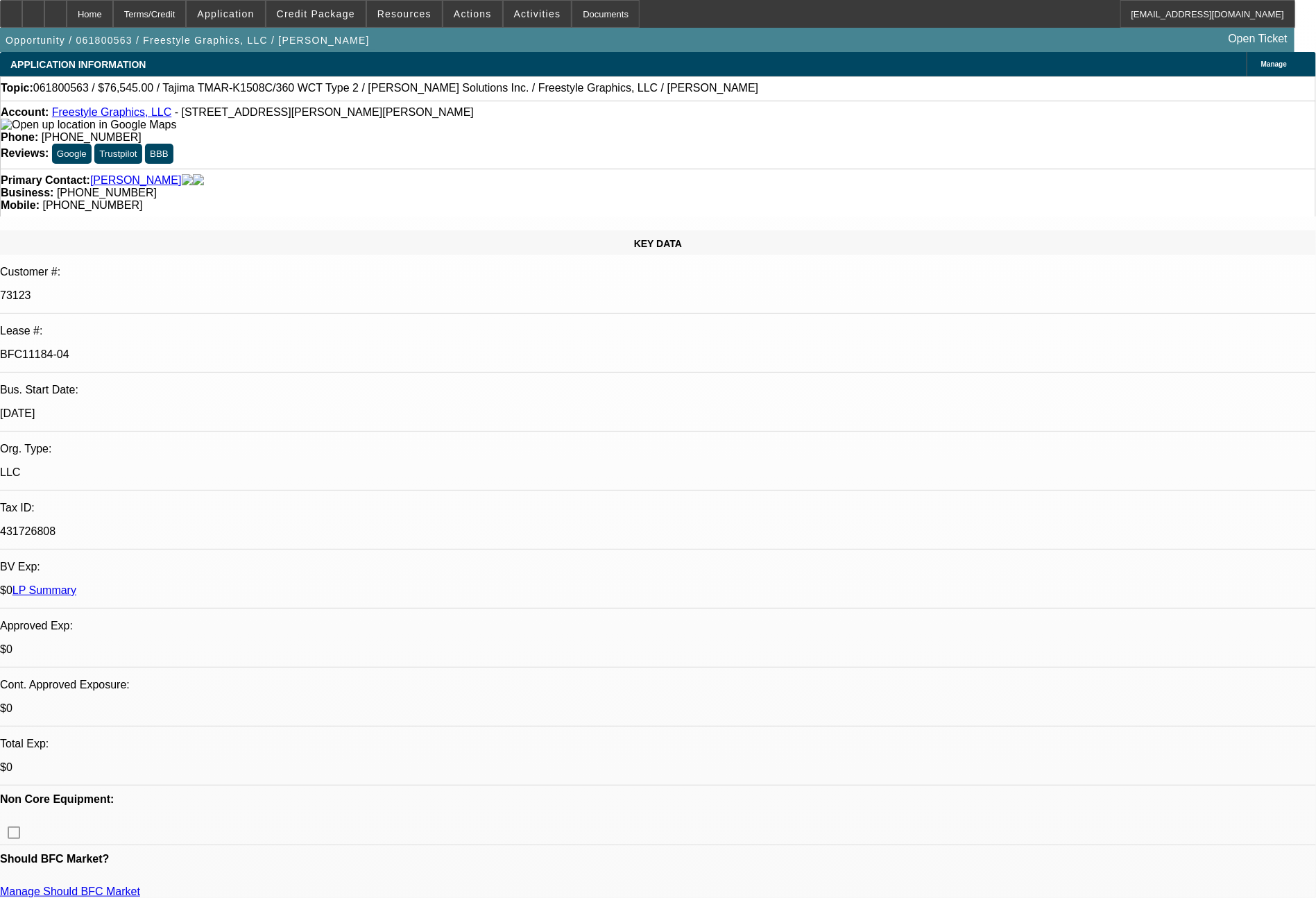
select select "0"
select select "2"
select select "0.1"
select select "0"
select select "2"
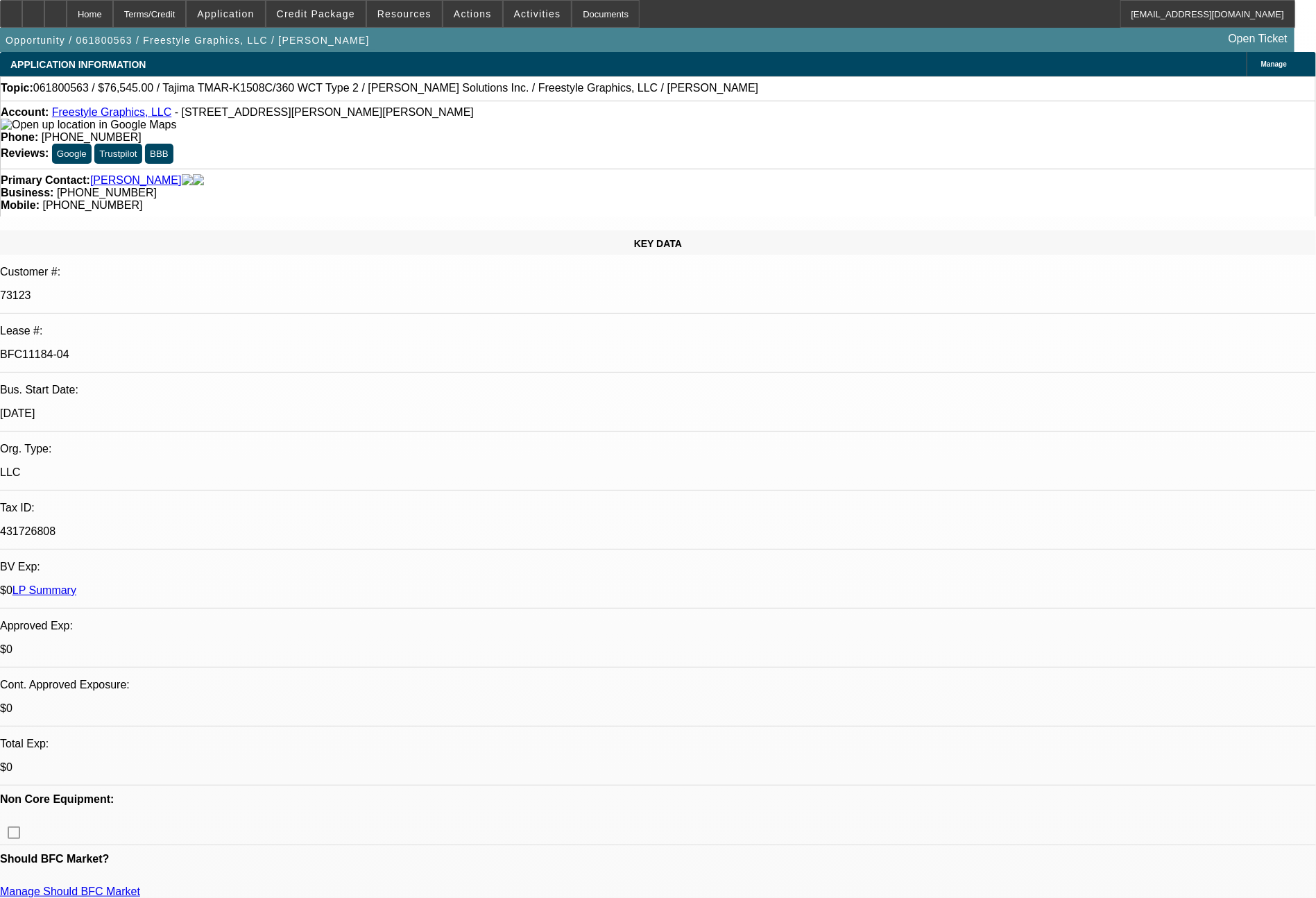
select select "0.1"
select select "1"
select select "2"
select select "4"
select select "1"
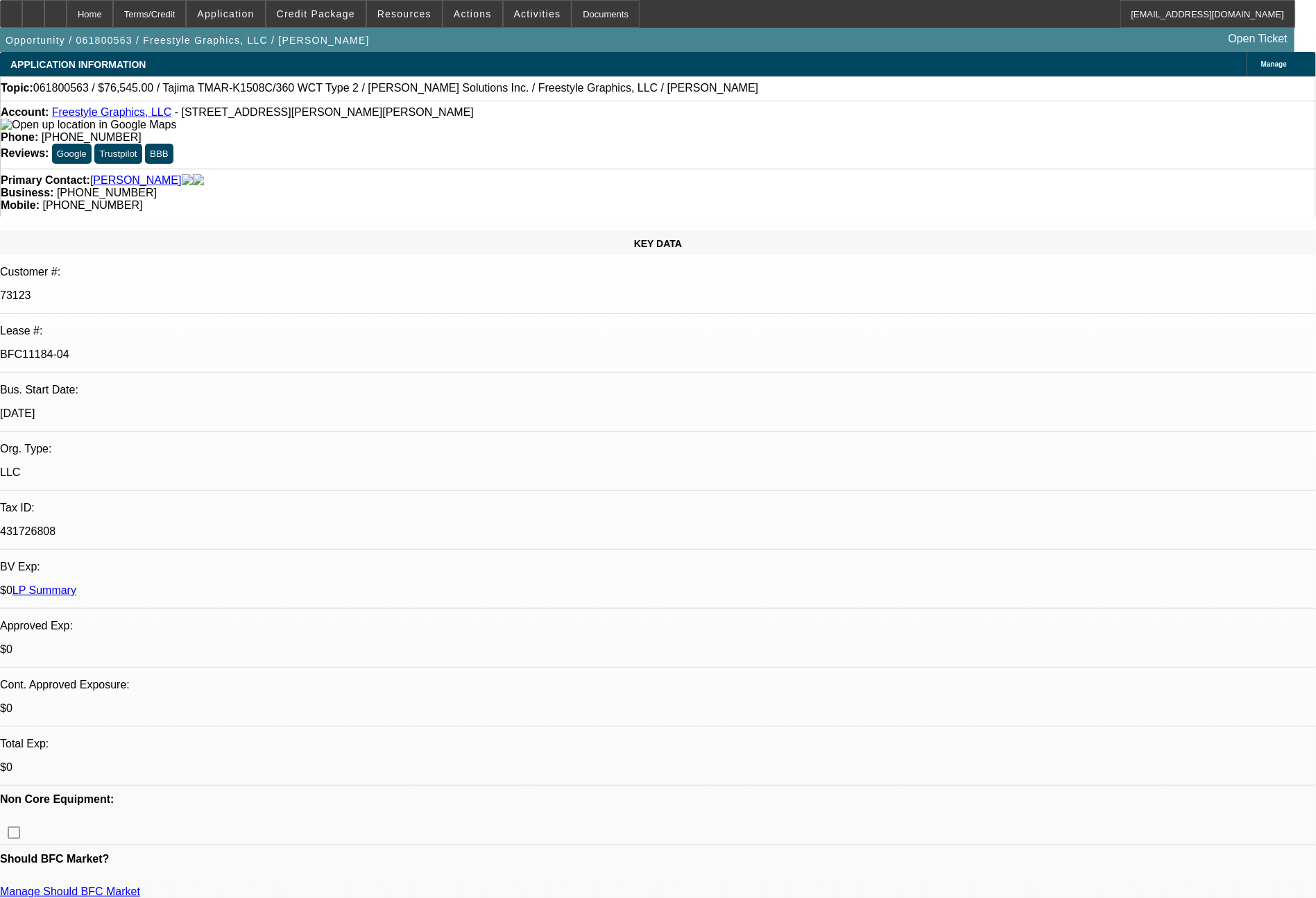
select select "2"
select select "4"
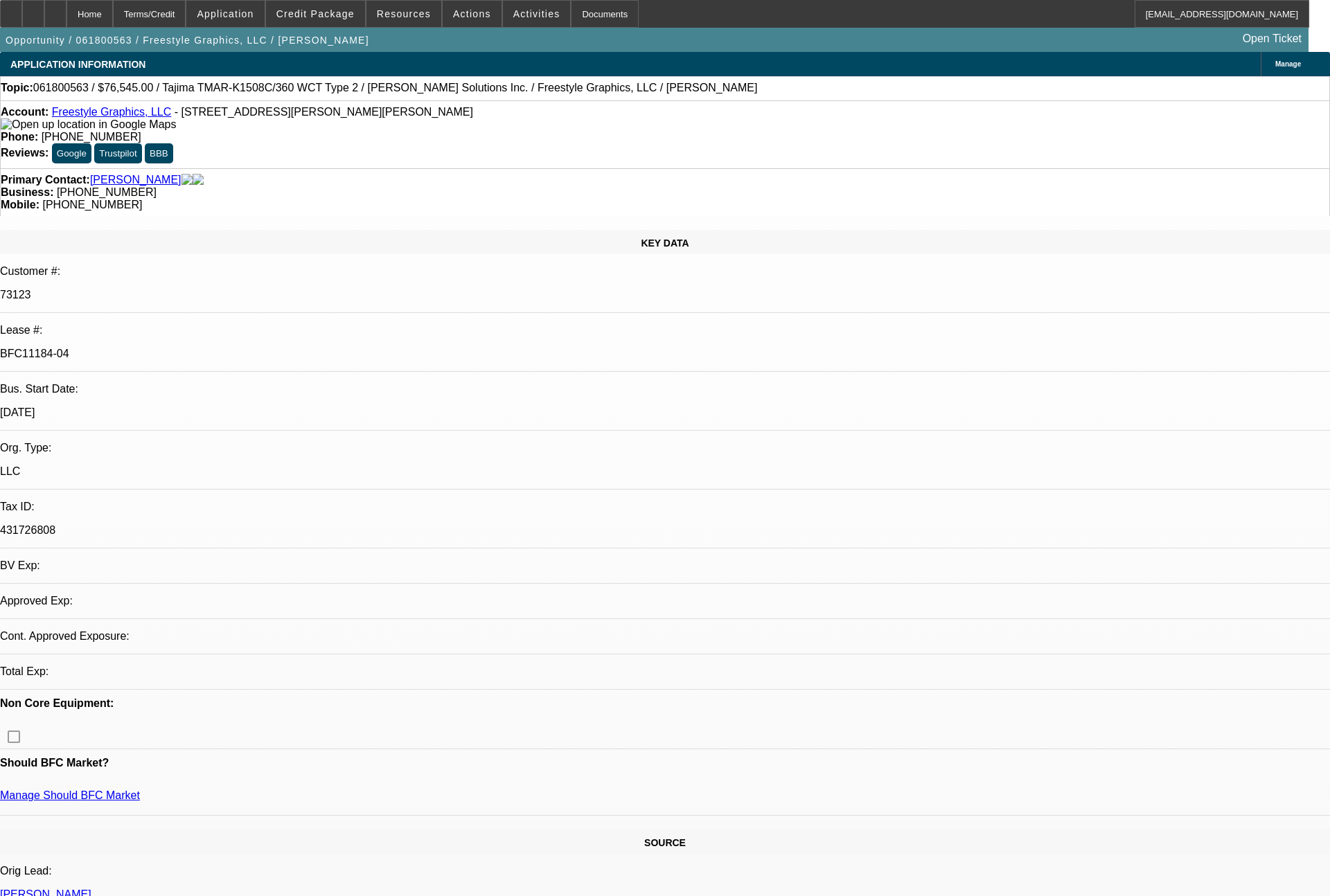
select select "0"
select select "2"
select select "0.1"
select select "4"
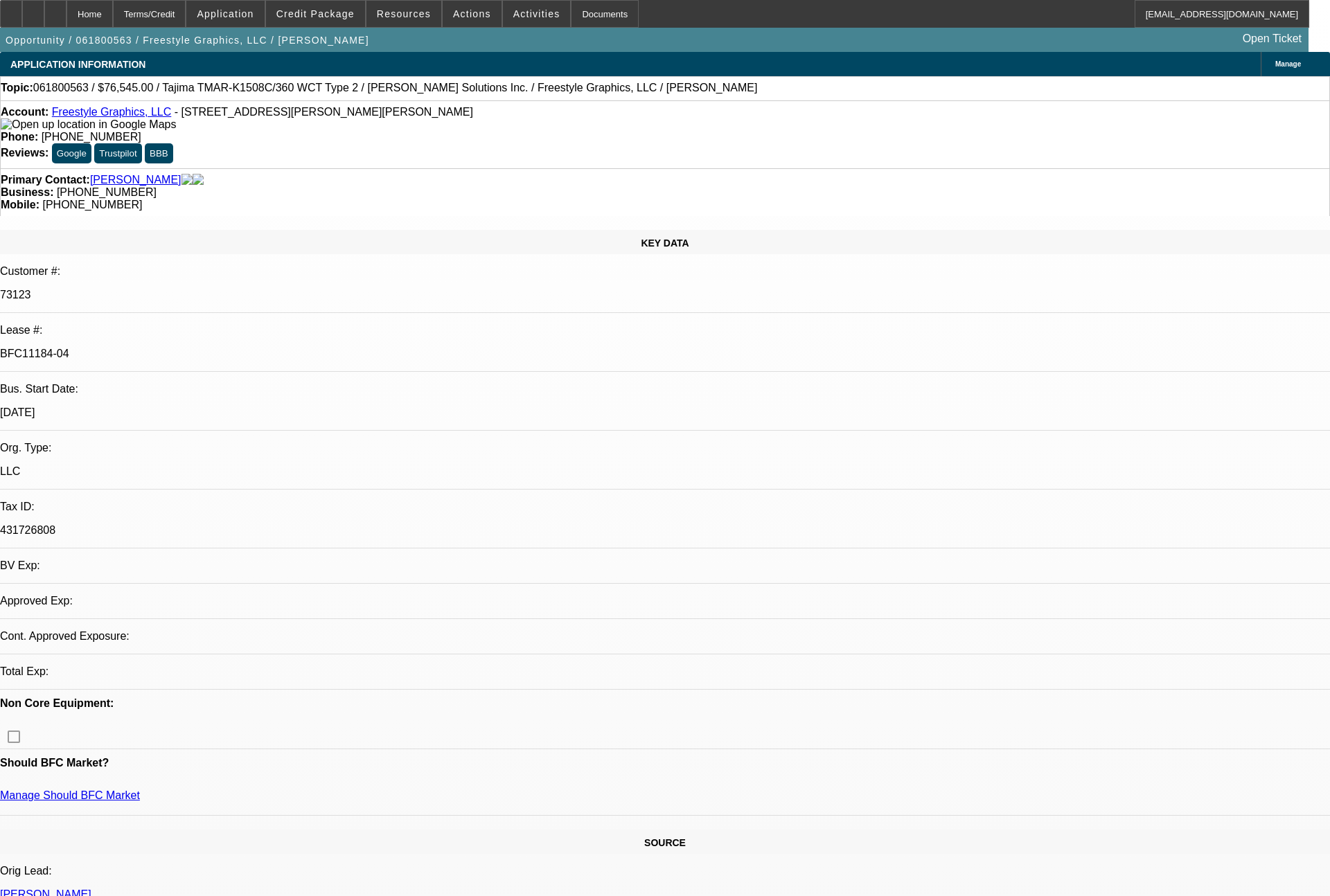
select select "0"
select select "2"
select select "0.1"
select select "4"
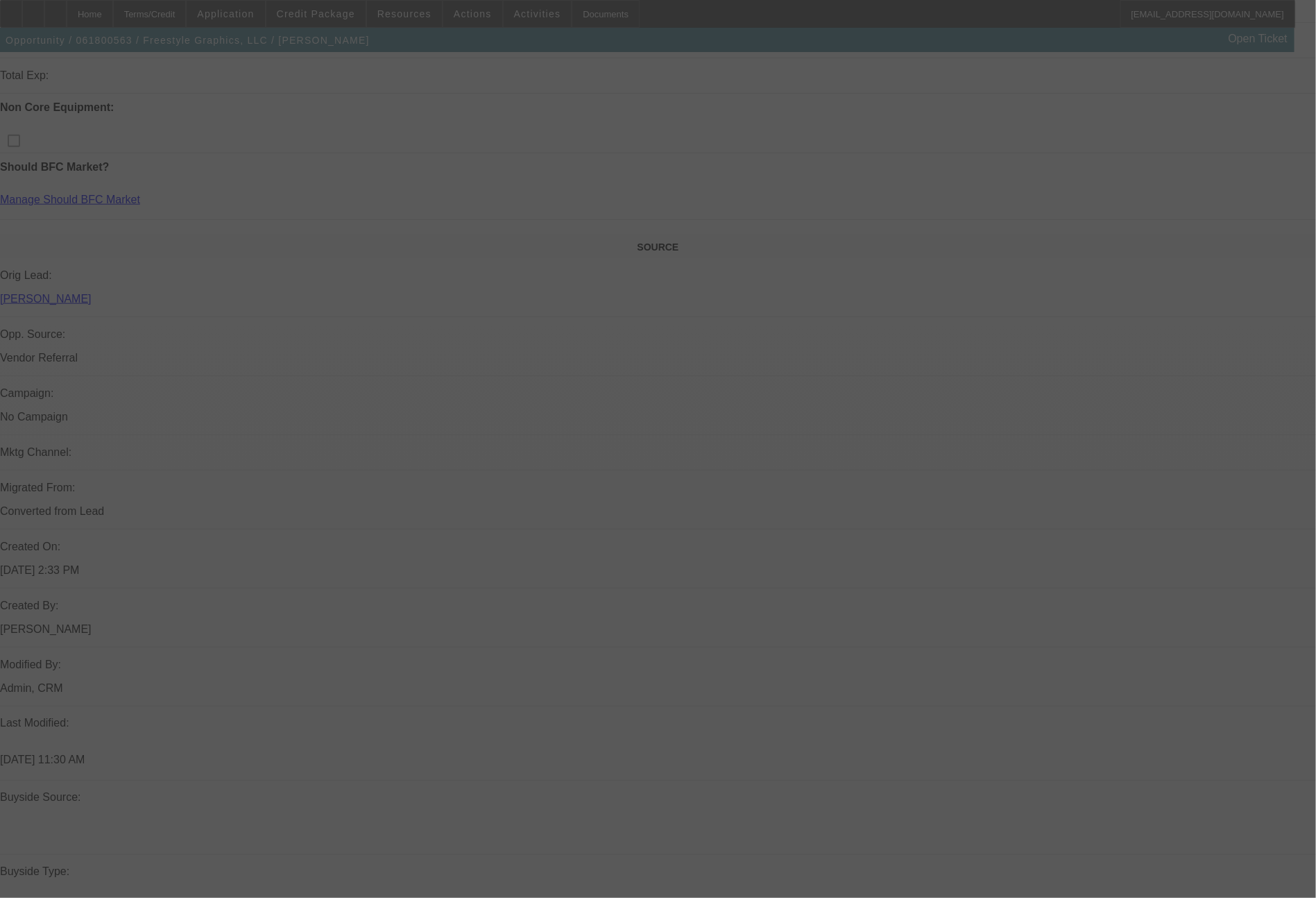
scroll to position [2135, 0]
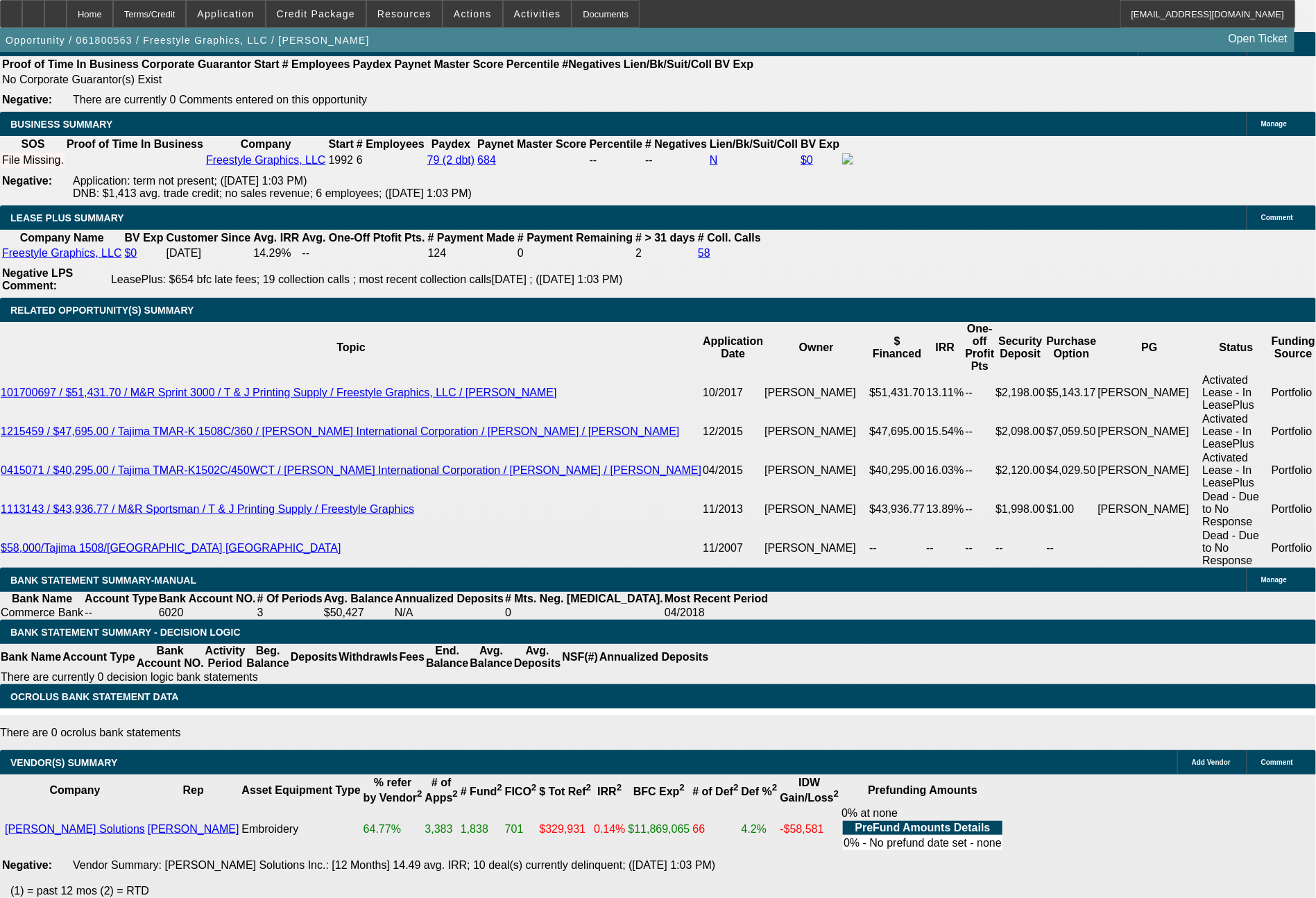
select select "0"
select select "2"
select select "0.1"
select select "0"
select select "2"
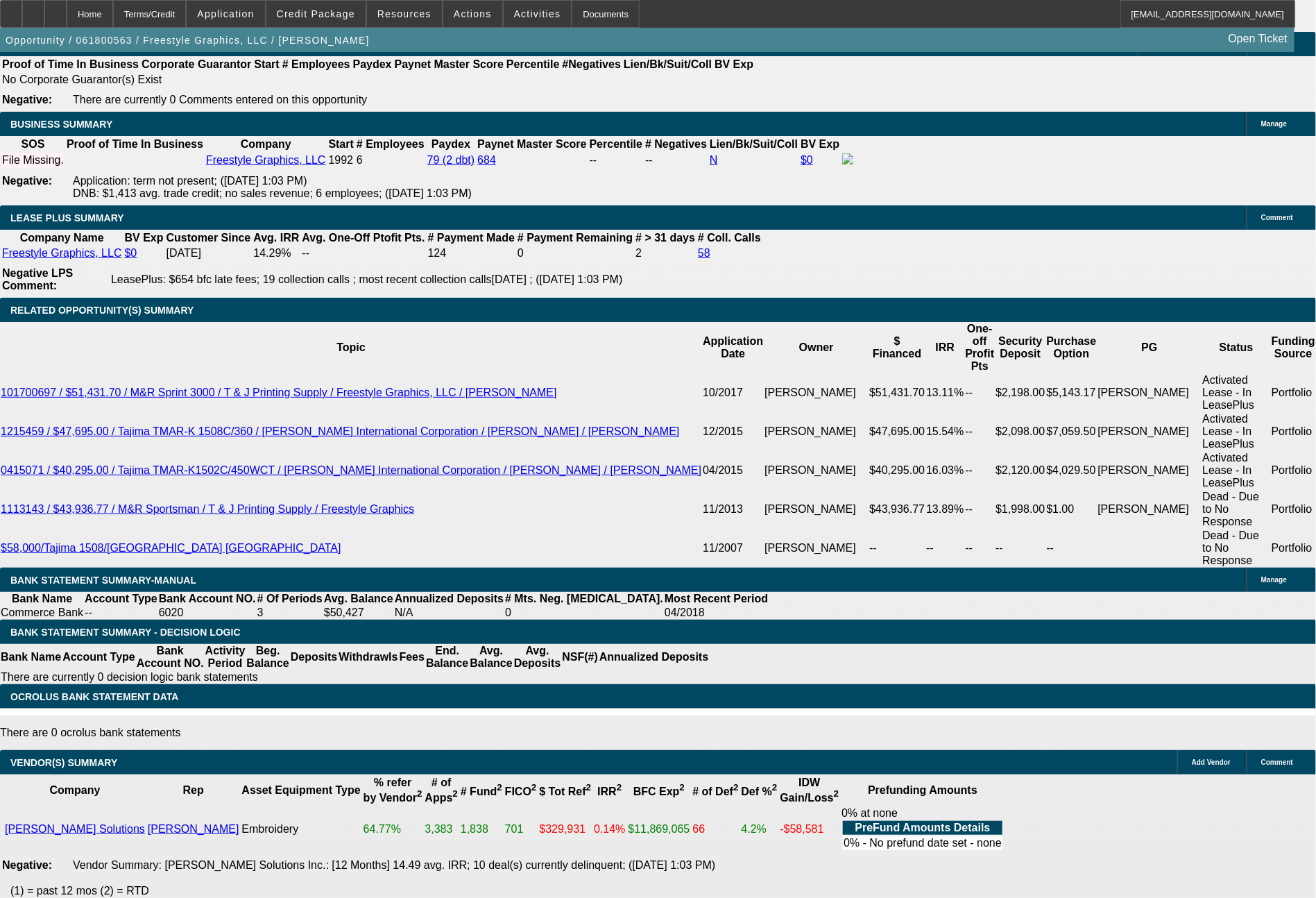
select select "0.1"
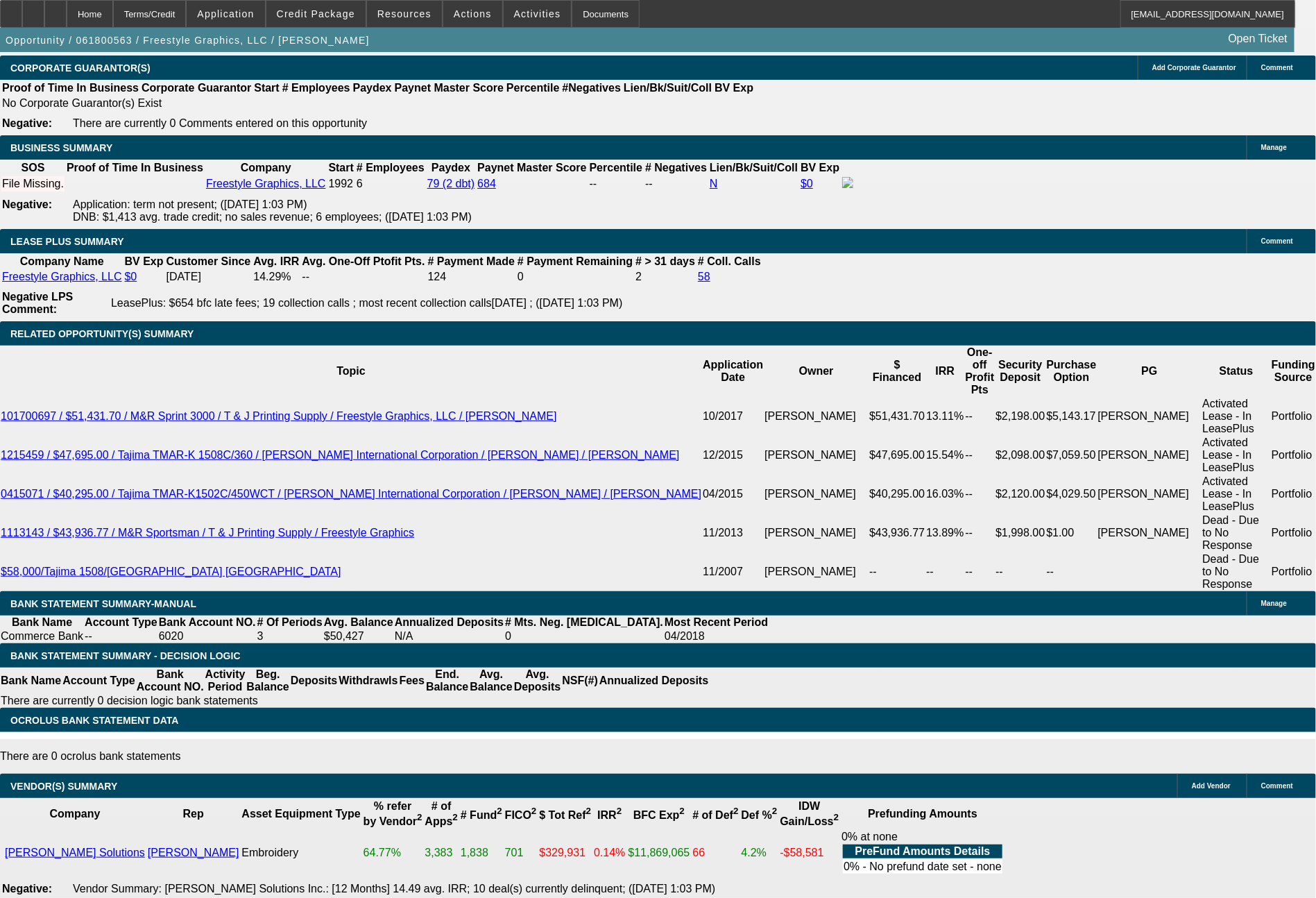
select select "1"
select select "2"
select select "4"
select select "1"
select select "2"
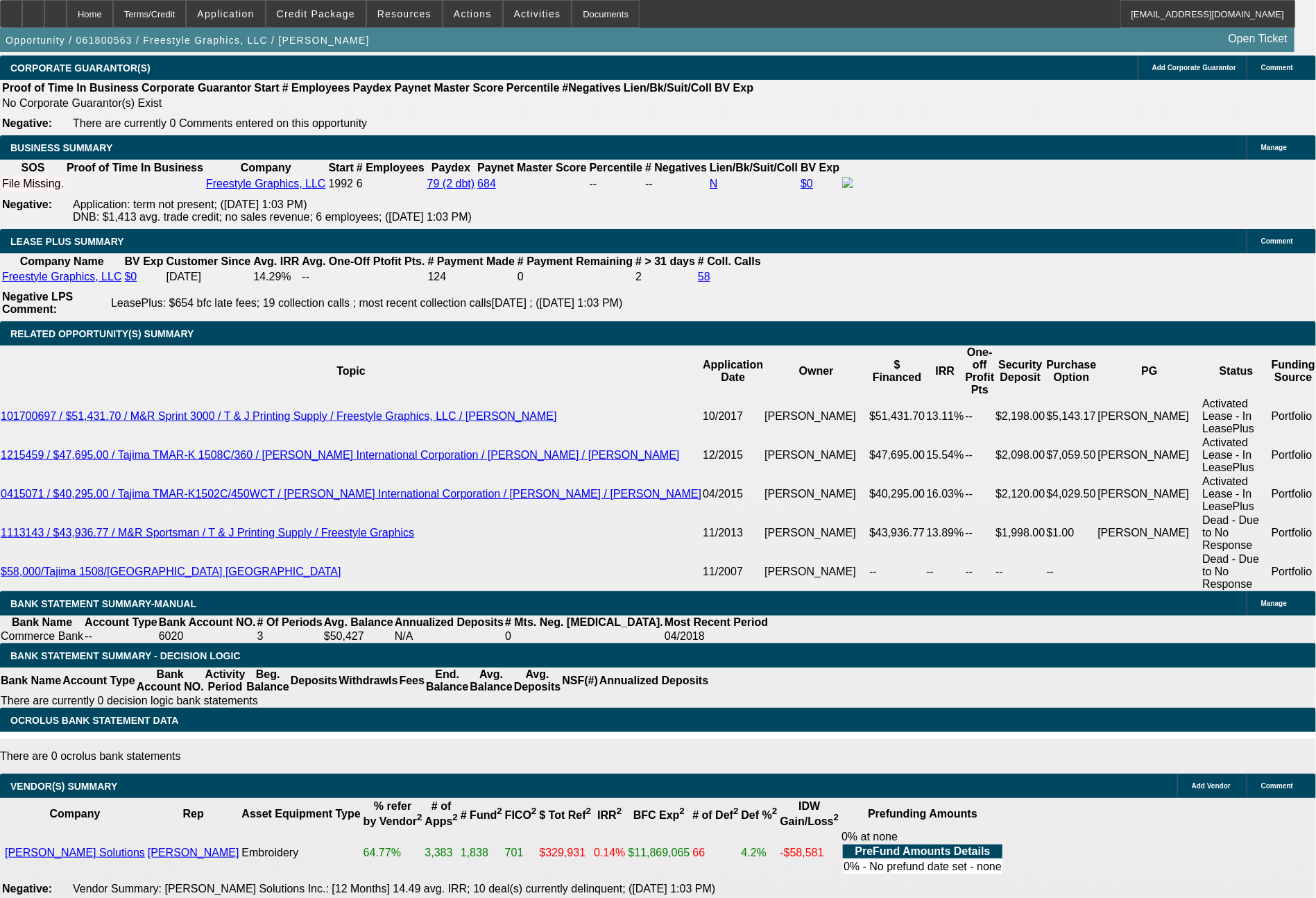
select select "4"
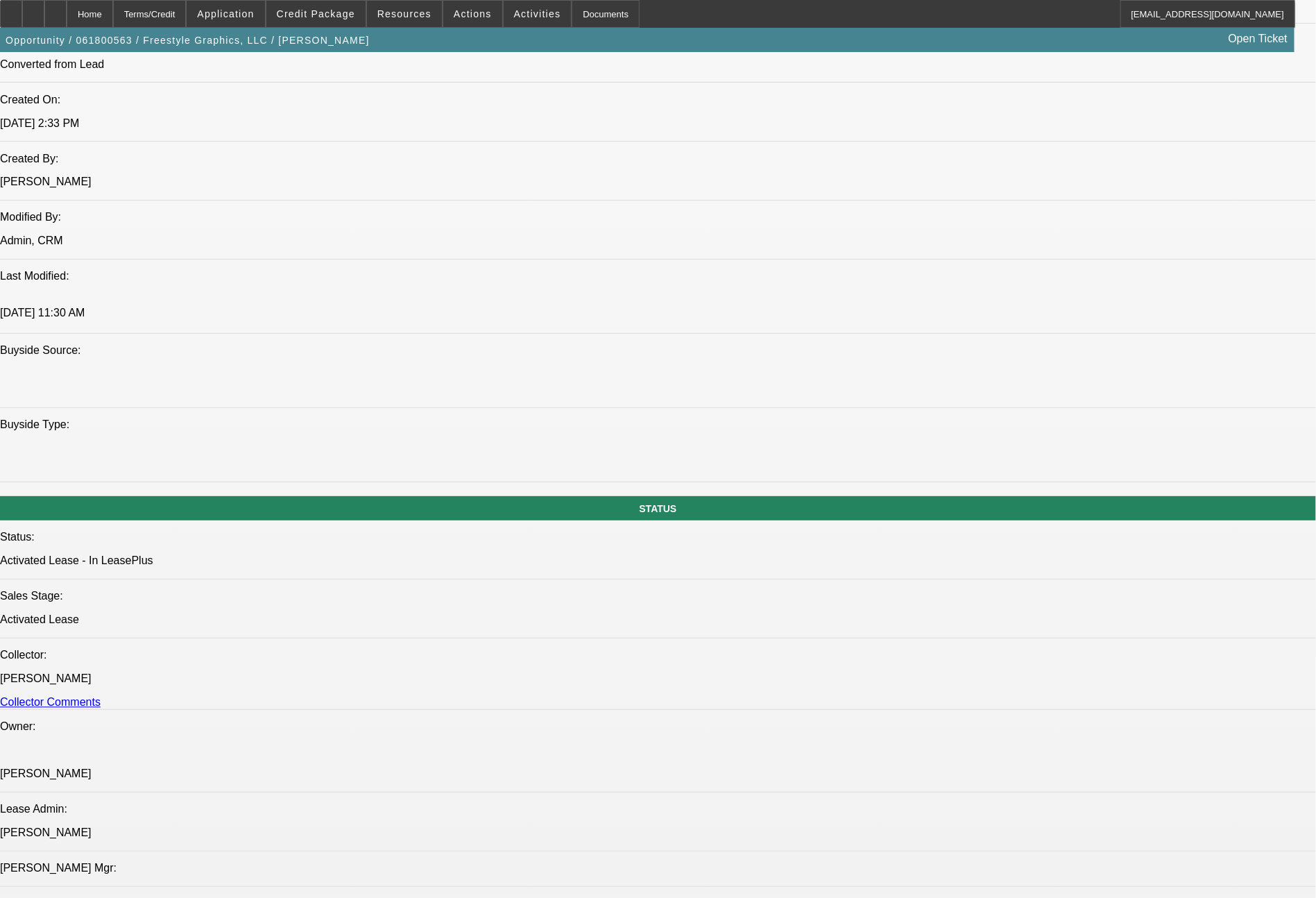
scroll to position [1042, 0]
